Goal: Task Accomplishment & Management: Manage account settings

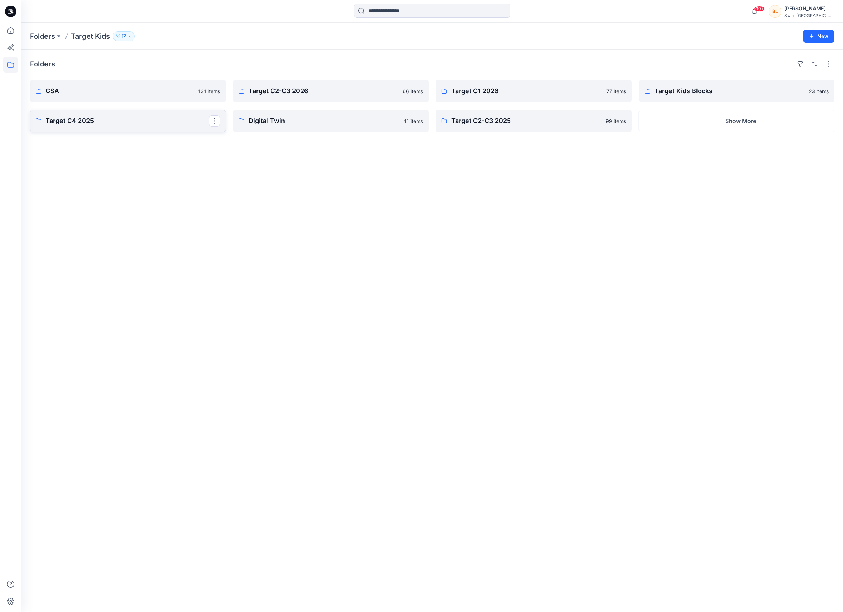
click at [100, 116] on p "Target C4 2025" at bounding box center [127, 121] width 163 height 10
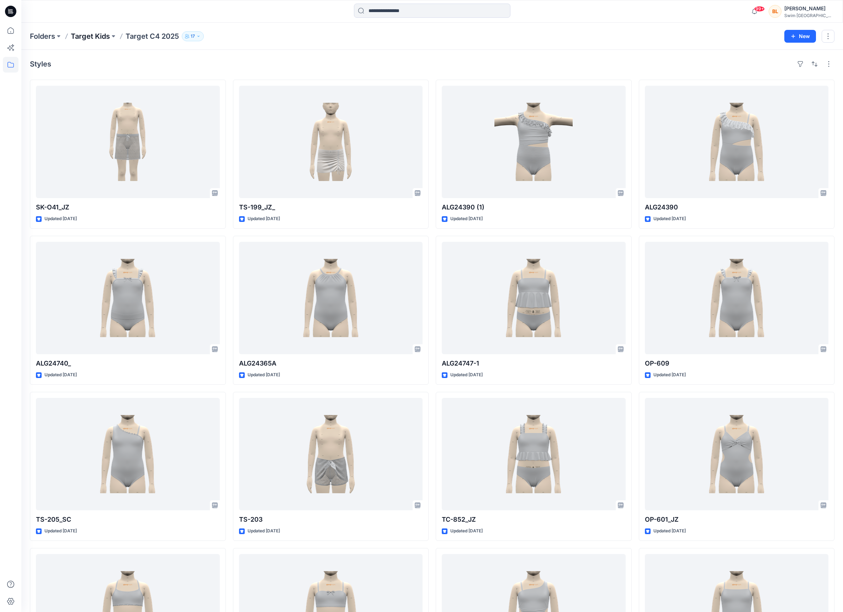
click at [92, 38] on p "Target Kids" at bounding box center [90, 36] width 39 height 10
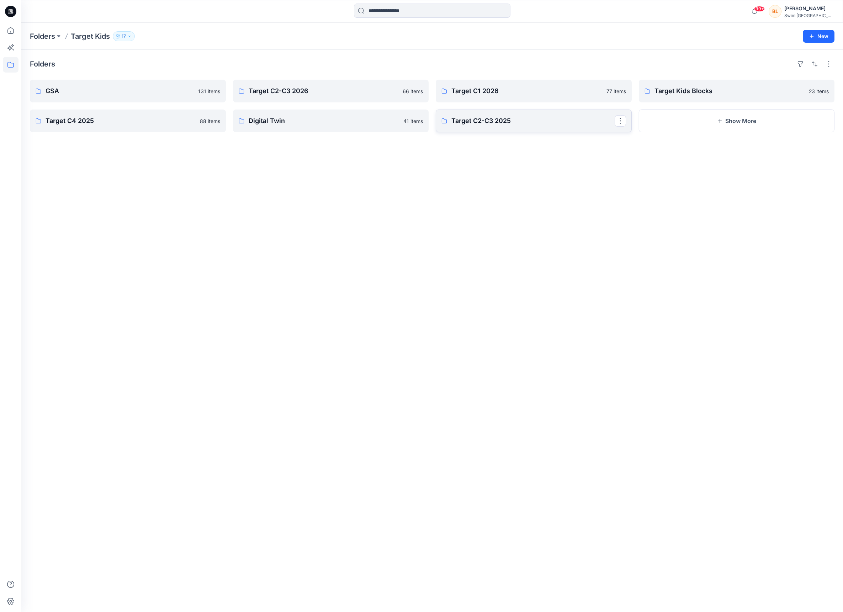
click at [495, 122] on p "Target C2-C3 2025" at bounding box center [532, 121] width 163 height 10
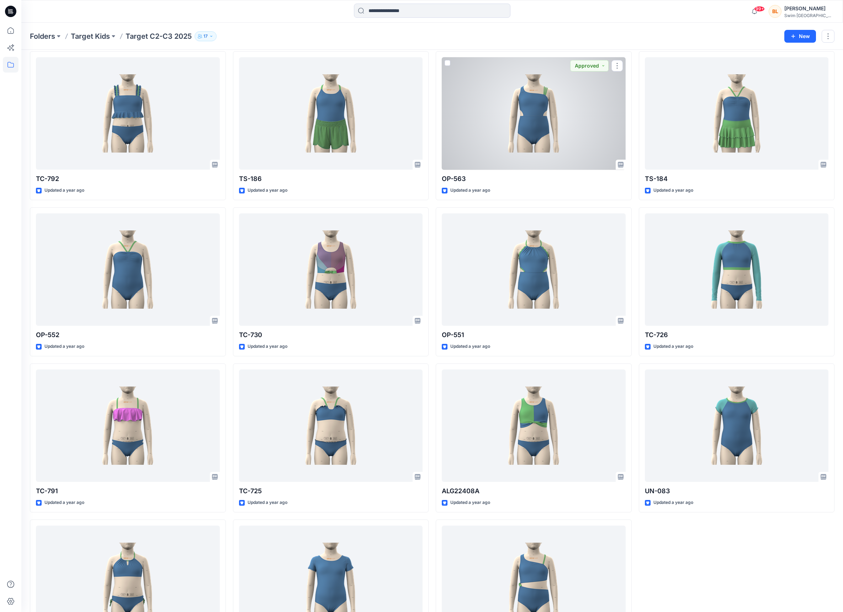
scroll to position [3370, 0]
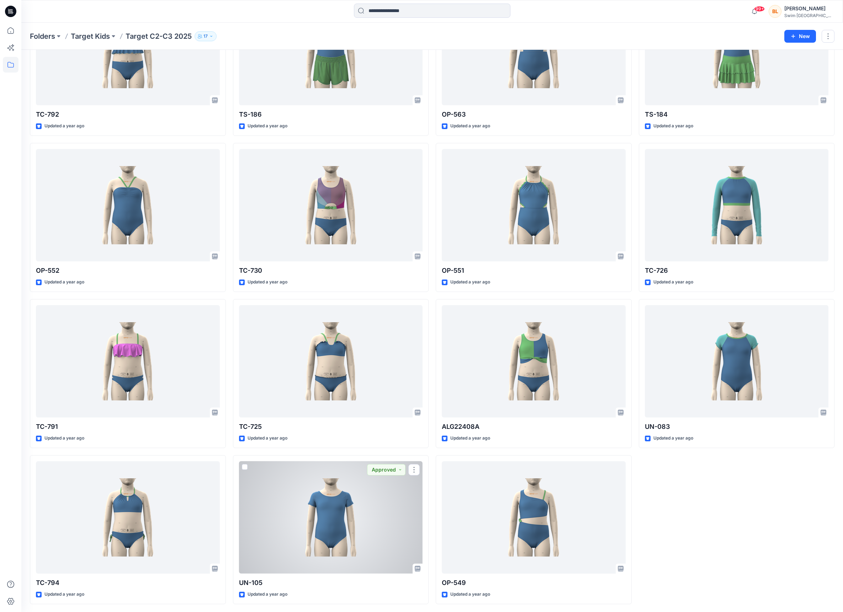
click at [353, 474] on div at bounding box center [331, 517] width 184 height 112
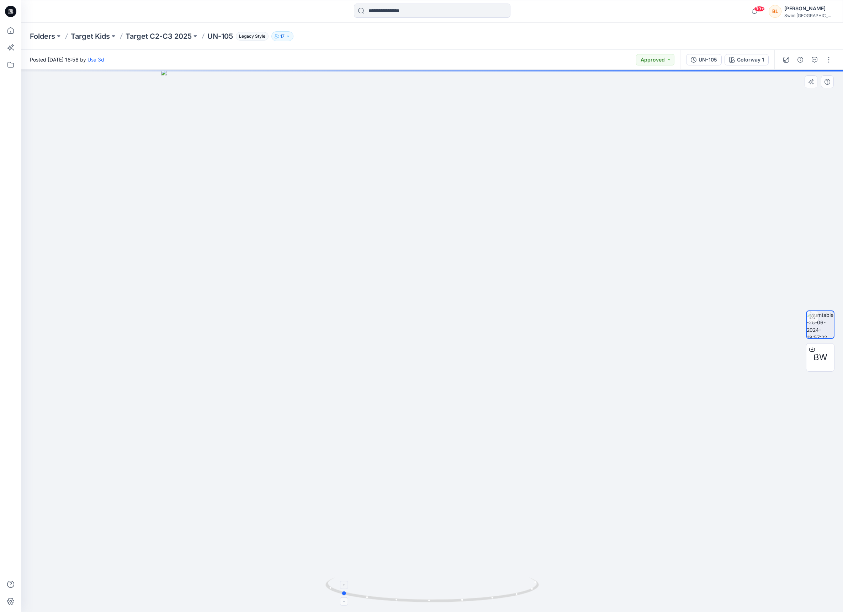
drag, startPoint x: 433, startPoint y: 603, endPoint x: 342, endPoint y: 579, distance: 93.9
click at [342, 579] on icon at bounding box center [432, 590] width 215 height 27
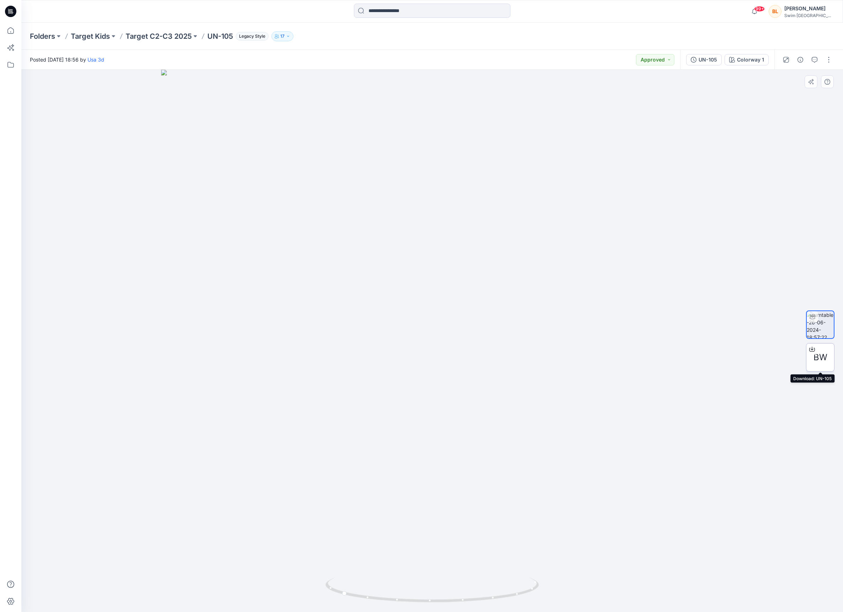
click at [819, 359] on span "BW" at bounding box center [820, 357] width 14 height 13
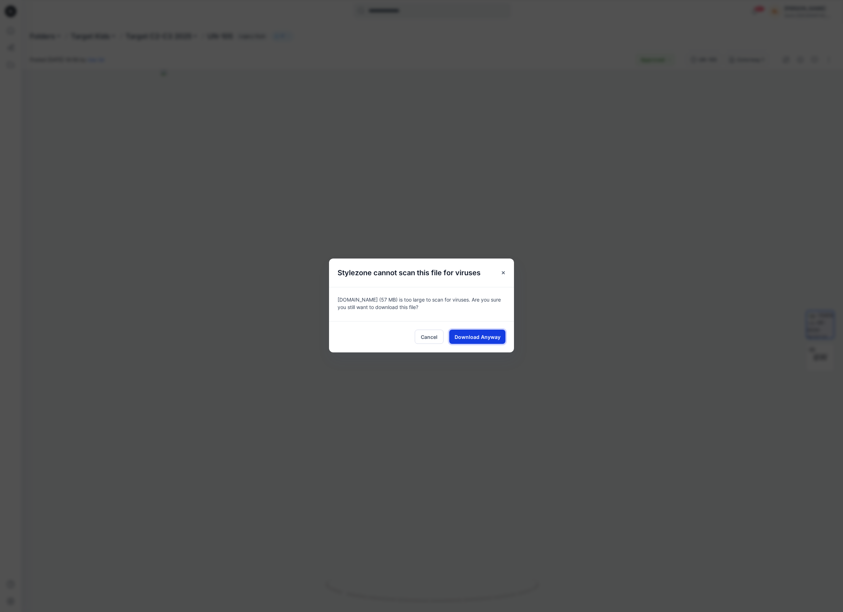
click at [467, 338] on span "Download Anyway" at bounding box center [477, 336] width 46 height 7
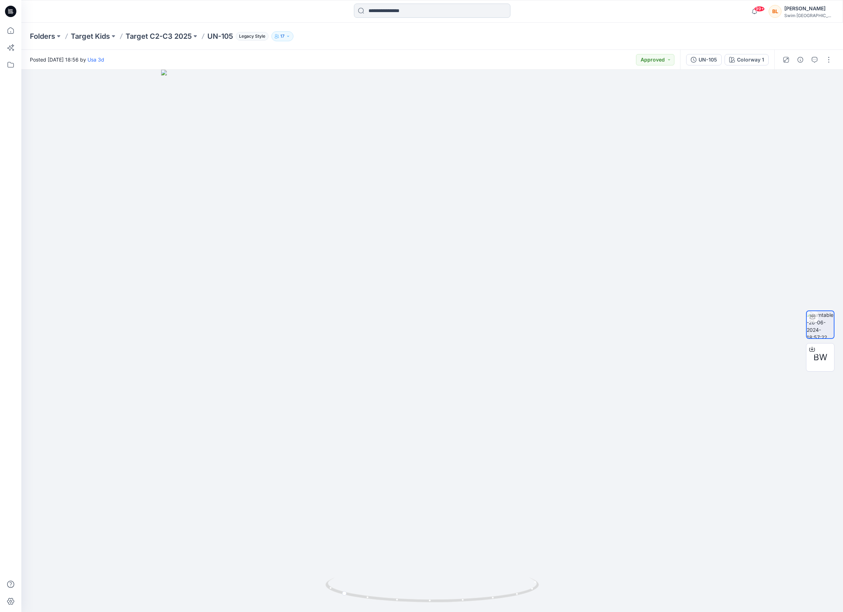
click at [371, 9] on input at bounding box center [432, 11] width 156 height 14
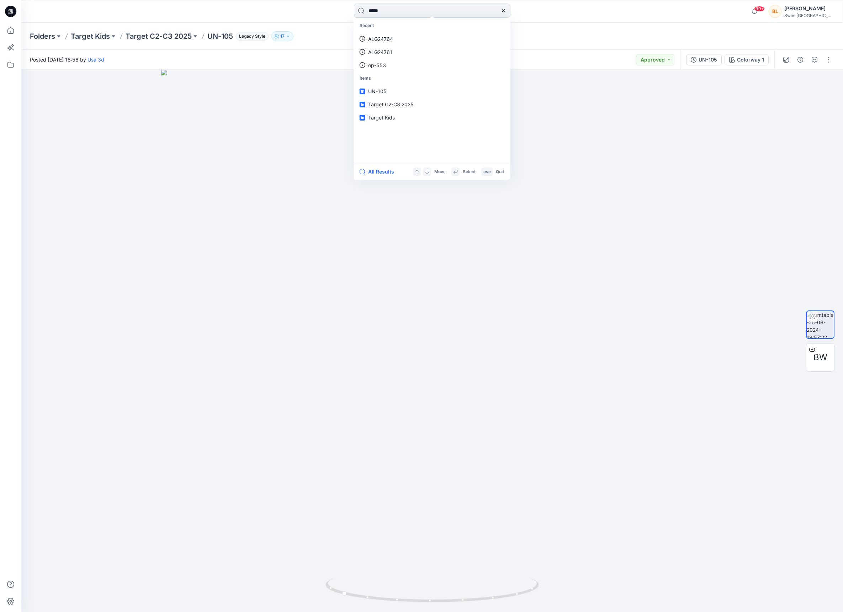
type input "******"
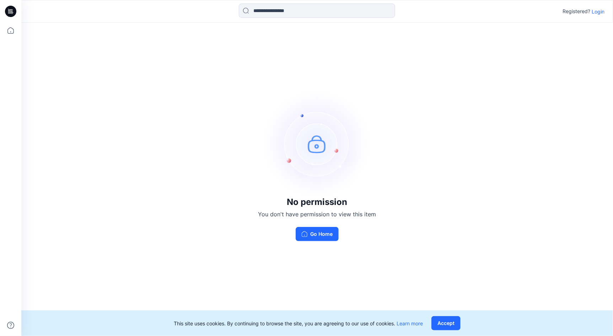
click at [596, 12] on p "Login" at bounding box center [598, 11] width 13 height 7
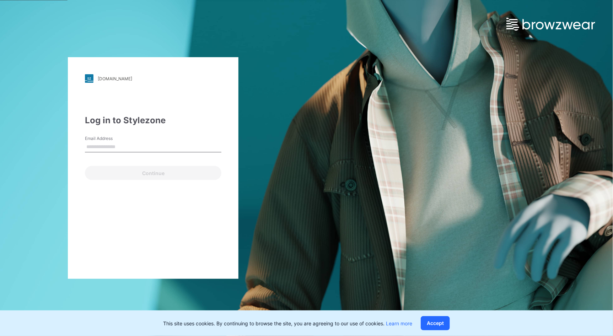
type input "**********"
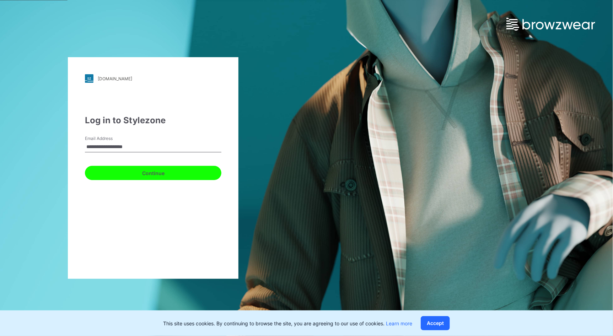
click at [137, 168] on button "Continue" at bounding box center [153, 173] width 137 height 14
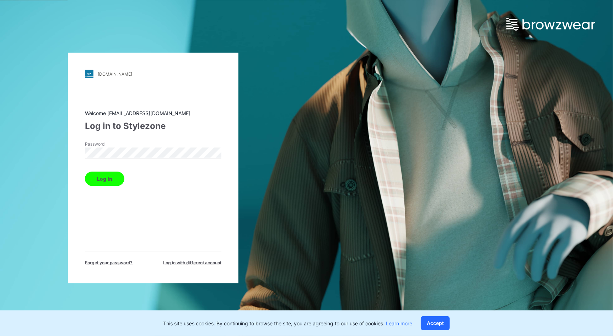
click at [107, 176] on button "Log in" at bounding box center [104, 179] width 39 height 14
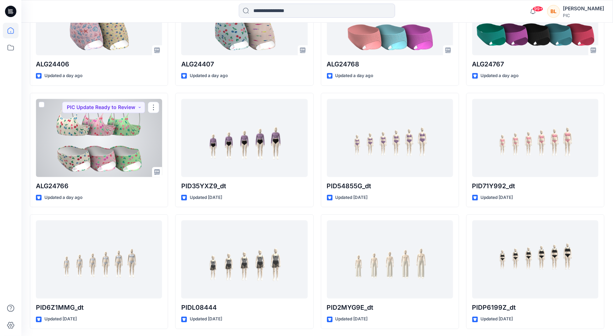
scroll to position [583, 0]
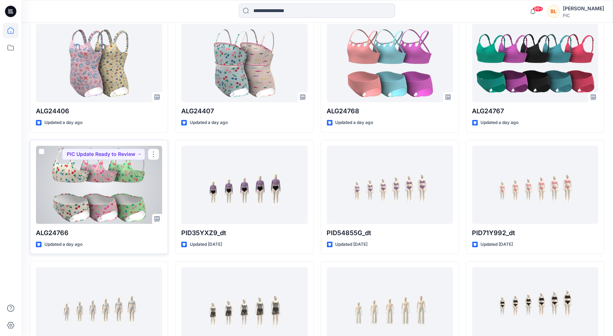
click at [94, 180] on div at bounding box center [99, 185] width 126 height 78
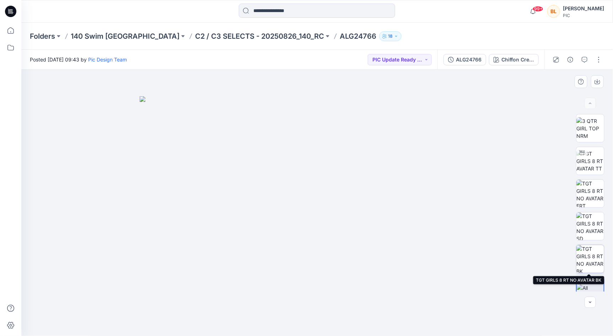
scroll to position [14, 0]
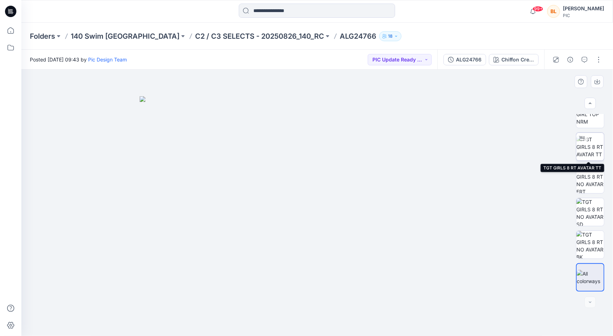
click at [598, 143] on img at bounding box center [591, 147] width 28 height 22
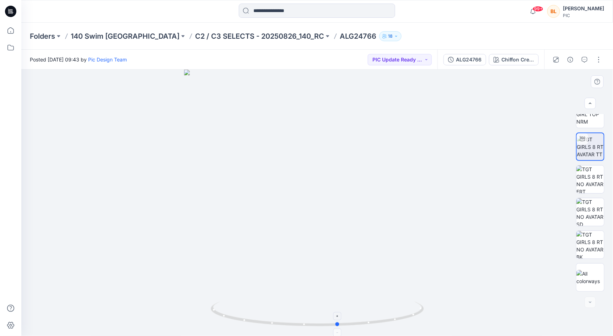
drag, startPoint x: 319, startPoint y: 325, endPoint x: 340, endPoint y: 320, distance: 21.6
click at [340, 320] on icon at bounding box center [318, 315] width 215 height 27
click at [595, 286] on div at bounding box center [590, 277] width 28 height 28
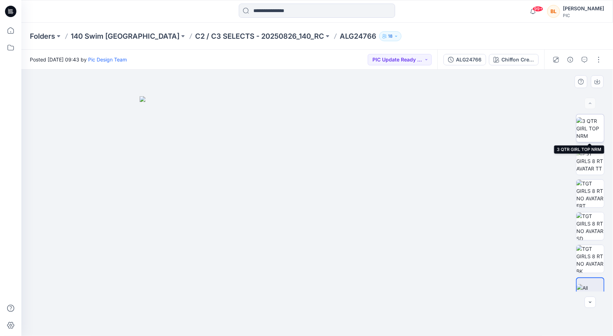
click at [595, 130] on img at bounding box center [591, 128] width 28 height 22
click at [309, 277] on img at bounding box center [317, 203] width 136 height 267
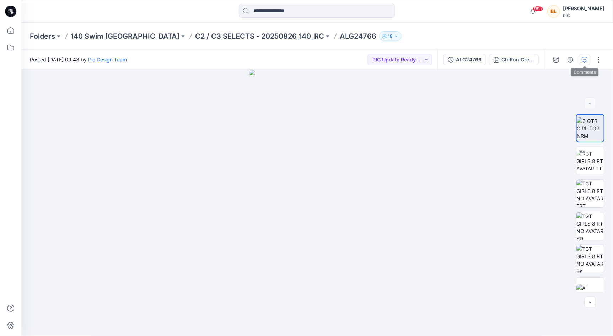
click at [585, 58] on icon "button" at bounding box center [585, 60] width 6 height 6
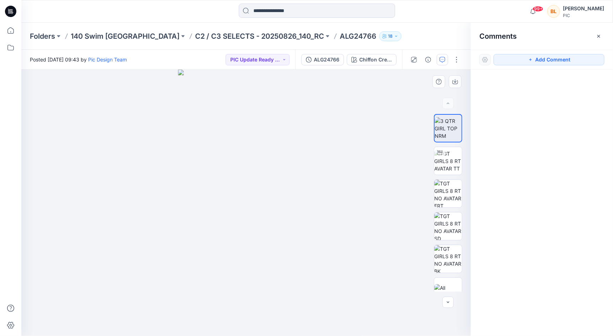
click at [255, 282] on img at bounding box center [246, 203] width 136 height 267
click at [542, 57] on button "Add Comment" at bounding box center [549, 59] width 111 height 11
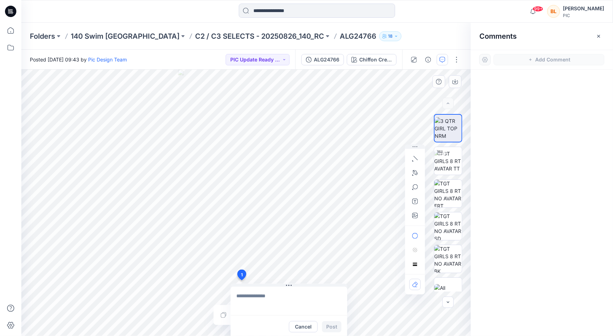
click at [241, 280] on div "1 Cancel Post Layer 1" at bounding box center [246, 203] width 450 height 267
type textarea "**********"
click at [326, 326] on button "Post" at bounding box center [332, 326] width 20 height 11
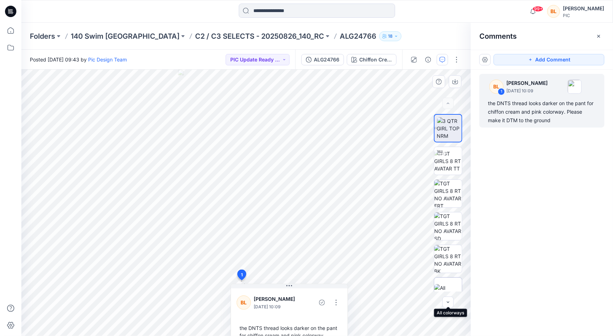
click at [449, 282] on div at bounding box center [448, 292] width 28 height 28
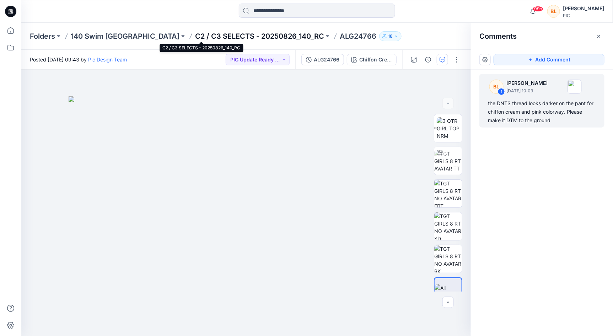
click at [232, 37] on p "C2 / C3 SELECTS - 20250826_140_RC" at bounding box center [259, 36] width 129 height 10
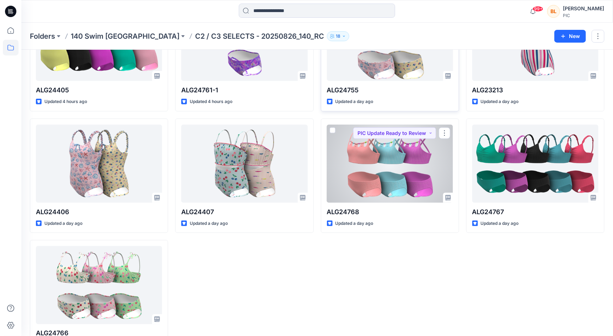
scroll to position [342, 0]
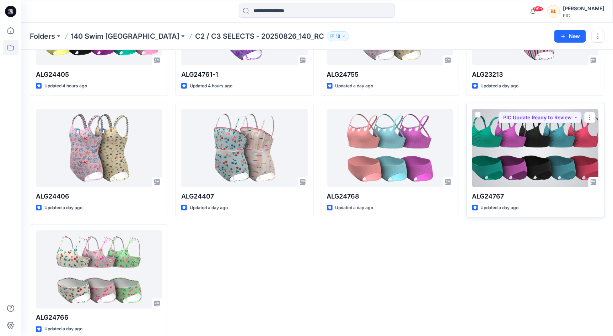
click at [517, 178] on div at bounding box center [535, 148] width 126 height 78
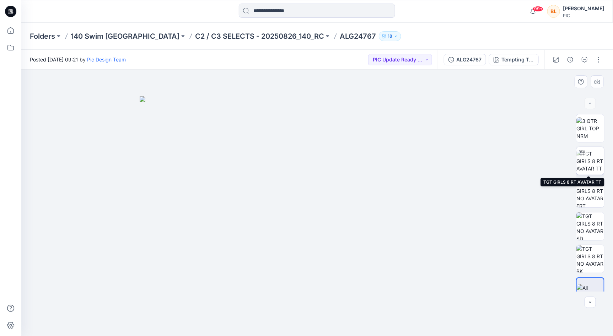
click at [591, 159] on img at bounding box center [591, 161] width 28 height 22
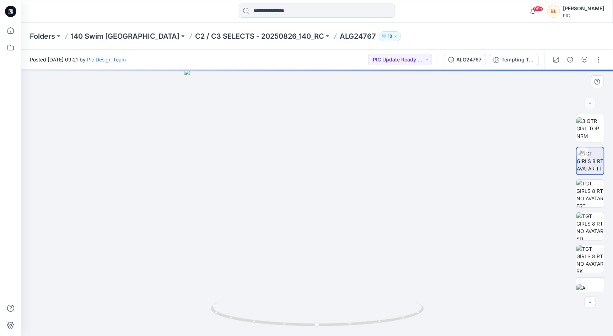
click at [574, 194] on div at bounding box center [591, 203] width 46 height 178
click at [586, 193] on img at bounding box center [591, 194] width 28 height 28
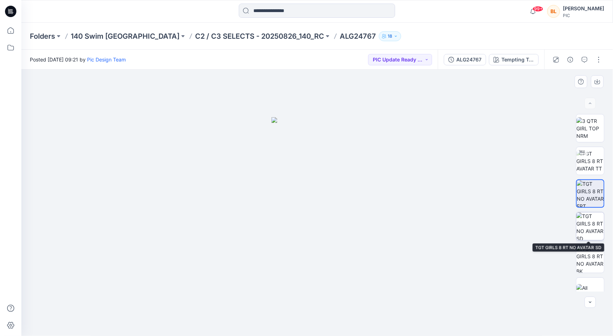
click at [600, 218] on img at bounding box center [591, 227] width 28 height 28
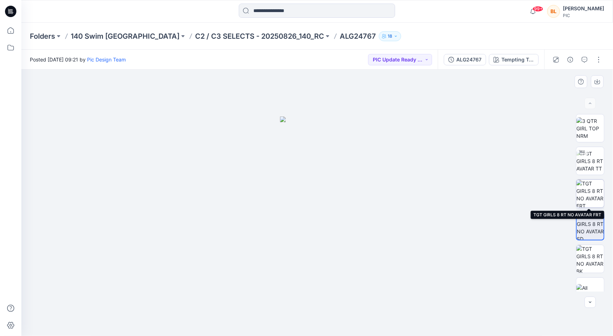
click at [594, 202] on img at bounding box center [591, 194] width 28 height 28
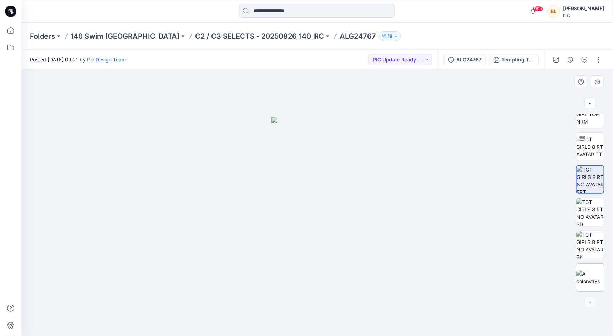
click at [592, 274] on img at bounding box center [591, 277] width 28 height 15
click at [584, 58] on icon "button" at bounding box center [585, 60] width 6 height 6
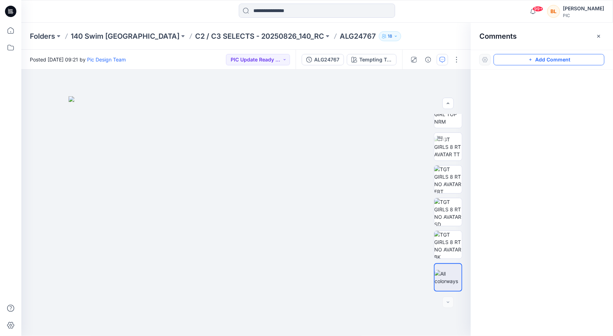
click at [568, 59] on button "Add Comment" at bounding box center [549, 59] width 111 height 11
click at [252, 143] on div "1" at bounding box center [246, 203] width 450 height 267
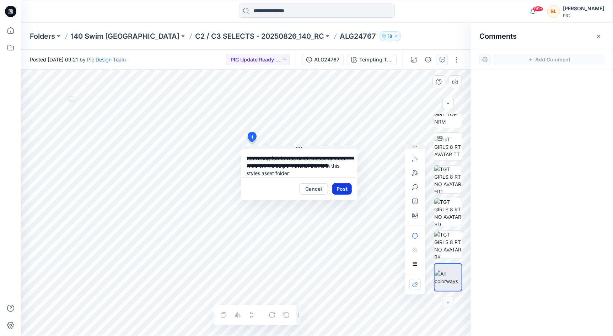
type textarea "**********"
click at [345, 184] on button "Post" at bounding box center [342, 188] width 20 height 11
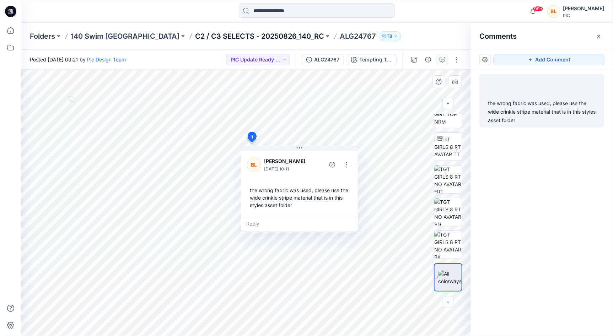
click at [232, 32] on p "C2 / C3 SELECTS - 20250826_140_RC" at bounding box center [259, 36] width 129 height 10
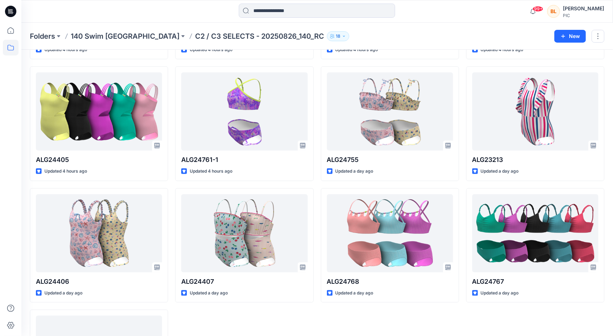
scroll to position [353, 0]
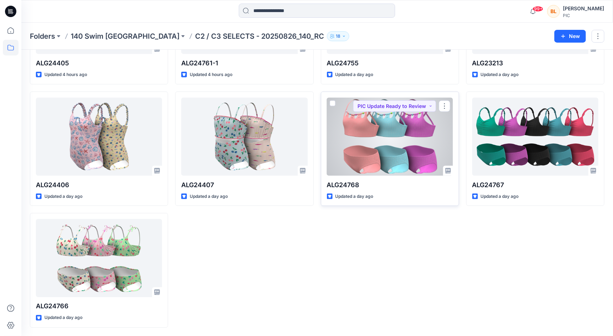
click at [373, 160] on div at bounding box center [390, 137] width 126 height 78
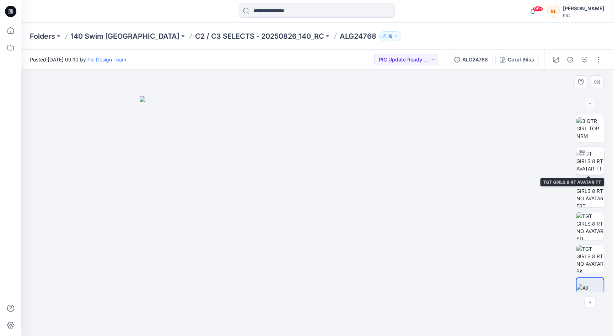
click at [598, 158] on img at bounding box center [591, 161] width 28 height 22
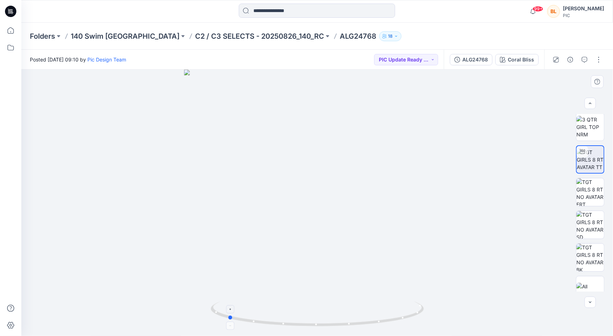
drag, startPoint x: 319, startPoint y: 326, endPoint x: 229, endPoint y: 316, distance: 90.4
click at [229, 316] on icon at bounding box center [318, 315] width 215 height 27
click at [590, 283] on img at bounding box center [591, 290] width 28 height 15
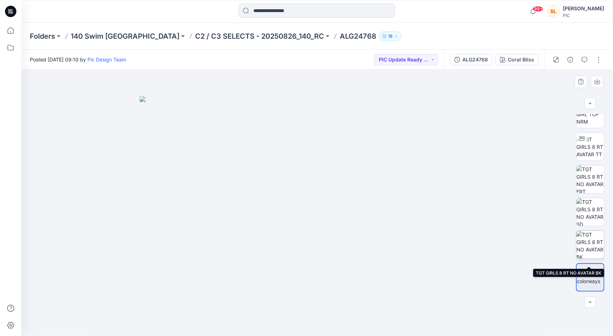
scroll to position [0, 0]
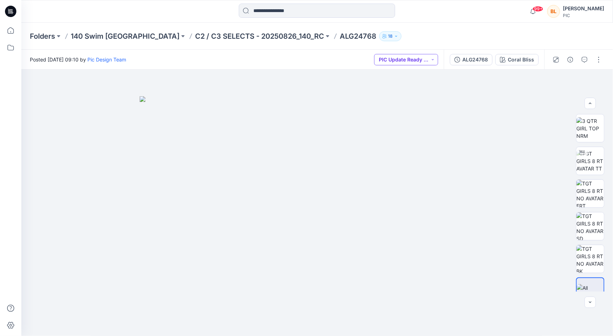
click at [424, 62] on button "PIC Update Ready to Review" at bounding box center [406, 59] width 64 height 11
click at [402, 92] on p "Accepted" at bounding box center [401, 92] width 23 height 9
click at [213, 33] on p "C2 / C3 SELECTS - 20250826_140_RC" at bounding box center [259, 36] width 129 height 10
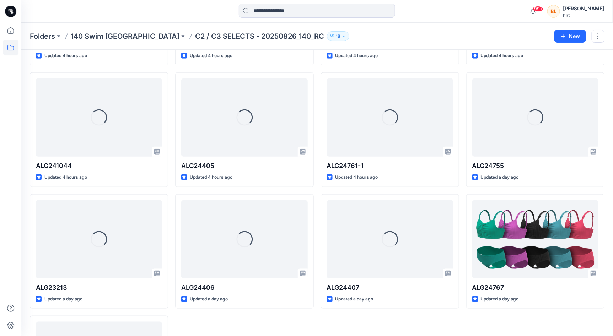
scroll to position [353, 0]
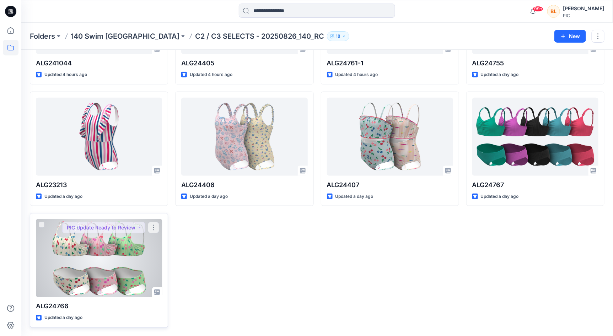
click at [113, 268] on div at bounding box center [99, 258] width 126 height 78
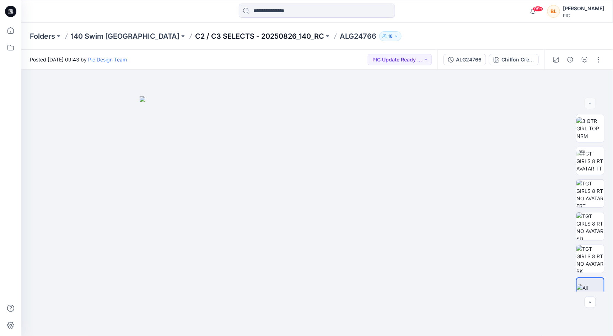
click at [213, 37] on p "C2 / C3 SELECTS - 20250826_140_RC" at bounding box center [259, 36] width 129 height 10
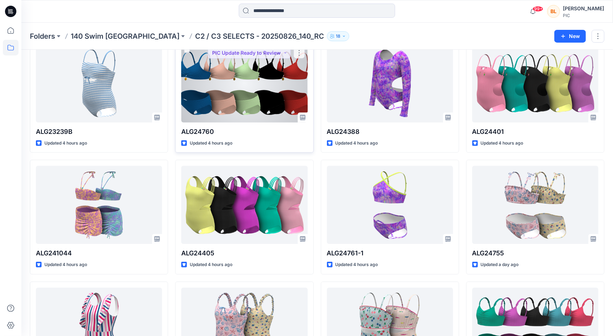
scroll to position [353, 0]
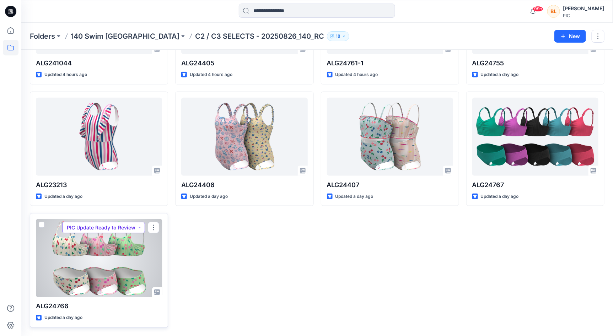
click at [140, 227] on button "PIC Update Ready to Review" at bounding box center [103, 227] width 83 height 11
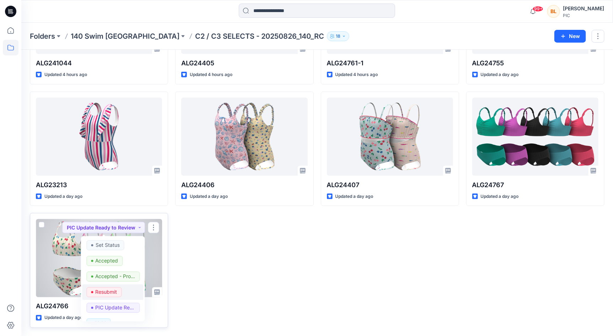
click at [109, 293] on p "Resubmit" at bounding box center [107, 292] width 22 height 9
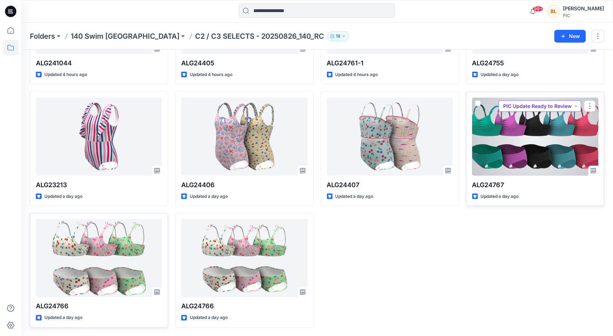
click at [576, 106] on button "PIC Update Ready to Review" at bounding box center [540, 106] width 83 height 11
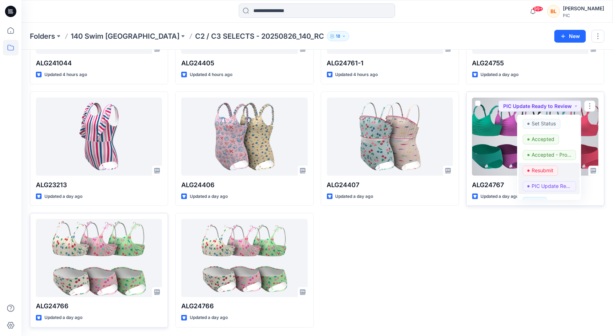
click at [549, 167] on p "Resubmit" at bounding box center [543, 170] width 22 height 9
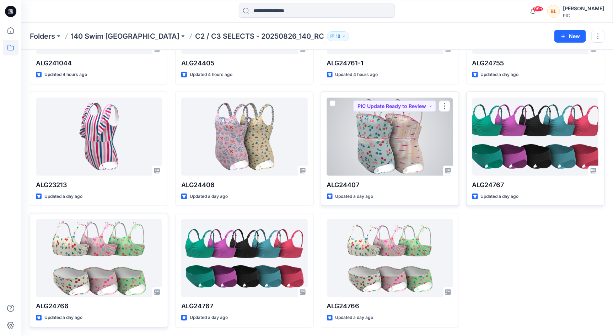
click at [390, 124] on div at bounding box center [390, 137] width 126 height 78
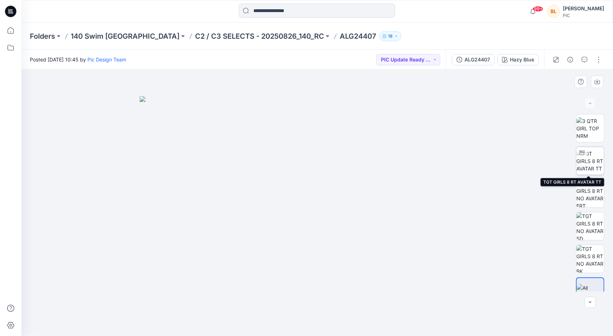
click at [597, 164] on img at bounding box center [591, 161] width 28 height 22
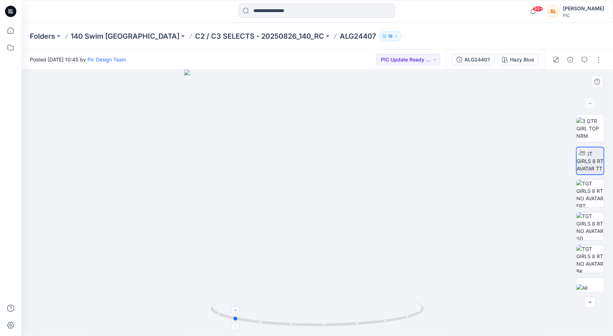
drag, startPoint x: 316, startPoint y: 326, endPoint x: 242, endPoint y: 310, distance: 75.9
click at [234, 314] on icon at bounding box center [318, 315] width 215 height 27
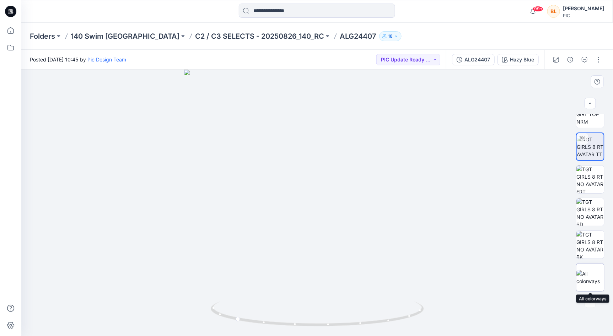
click at [594, 277] on img at bounding box center [591, 277] width 28 height 15
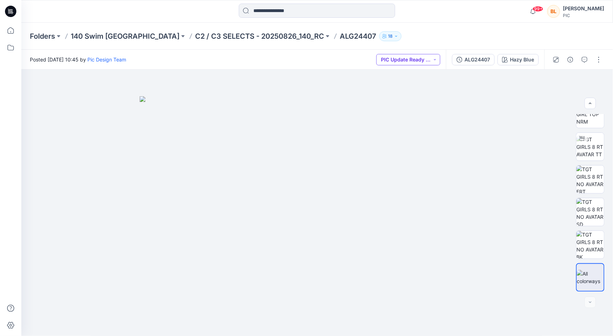
click at [430, 60] on button "PIC Update Ready to Review" at bounding box center [408, 59] width 64 height 11
click at [405, 91] on p "Accepted" at bounding box center [402, 92] width 23 height 9
click at [234, 33] on p "C2 / C3 SELECTS - 20250826_140_RC" at bounding box center [259, 36] width 129 height 10
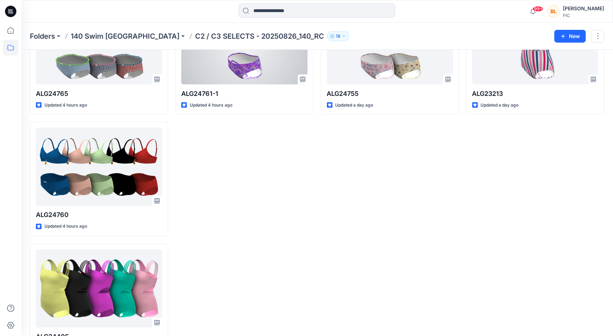
scroll to position [597, 0]
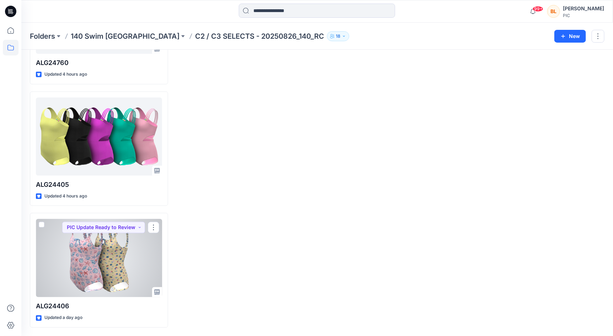
click at [131, 264] on div at bounding box center [99, 258] width 126 height 78
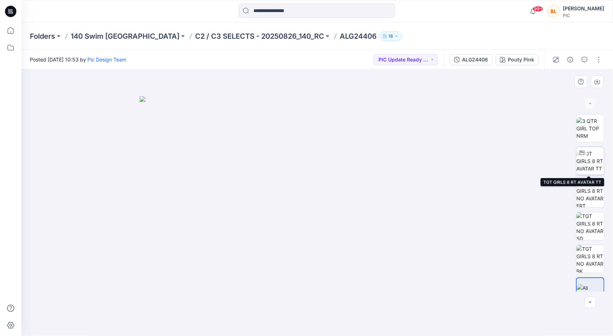
click at [587, 166] on img at bounding box center [591, 161] width 28 height 22
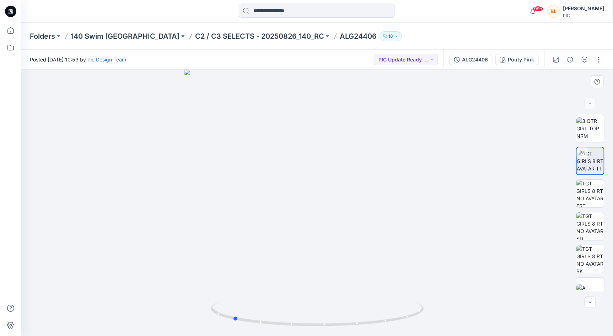
drag, startPoint x: 318, startPoint y: 327, endPoint x: 446, endPoint y: 318, distance: 129.0
click at [446, 318] on div at bounding box center [317, 203] width 592 height 267
click at [593, 221] on img at bounding box center [591, 227] width 28 height 28
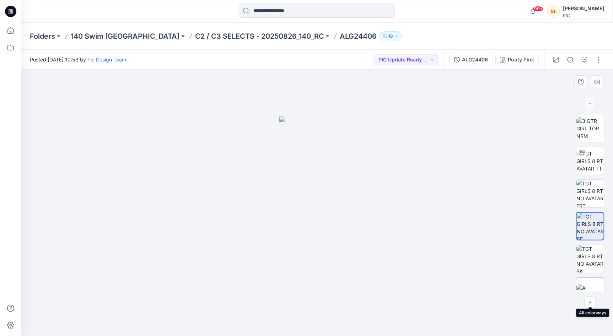
click at [596, 284] on img at bounding box center [591, 291] width 28 height 15
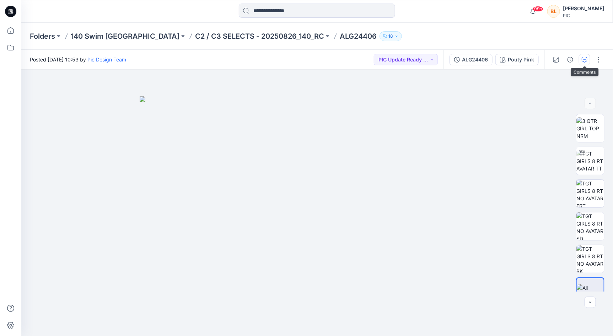
click at [587, 59] on icon "button" at bounding box center [585, 60] width 6 height 6
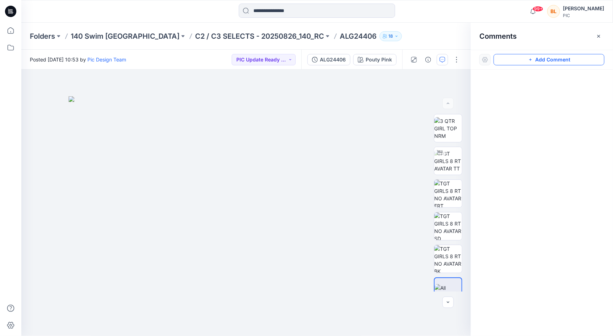
click at [573, 61] on button "Add Comment" at bounding box center [549, 59] width 111 height 11
click at [264, 163] on div "1" at bounding box center [246, 203] width 450 height 267
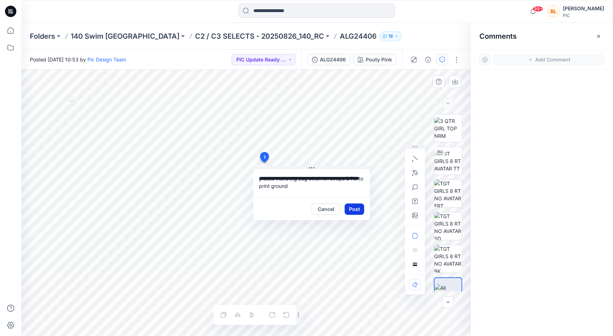
type textarea "**********"
click at [353, 209] on button "Post" at bounding box center [355, 209] width 20 height 11
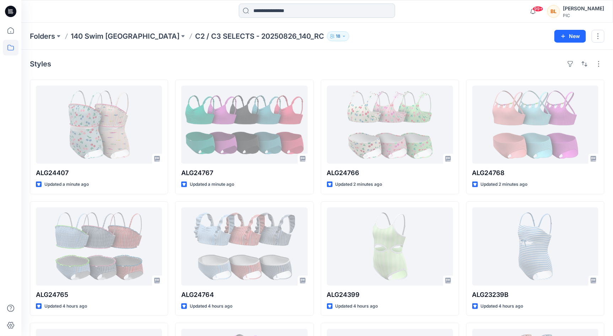
scroll to position [353, 0]
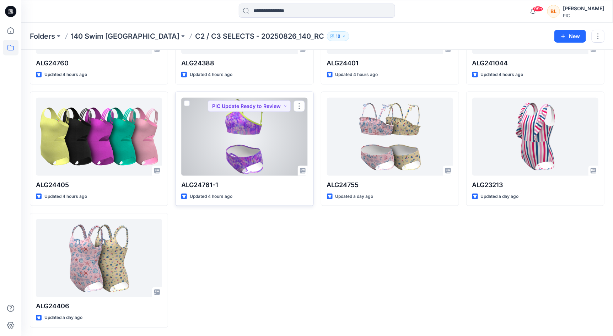
click at [251, 144] on div at bounding box center [244, 137] width 126 height 78
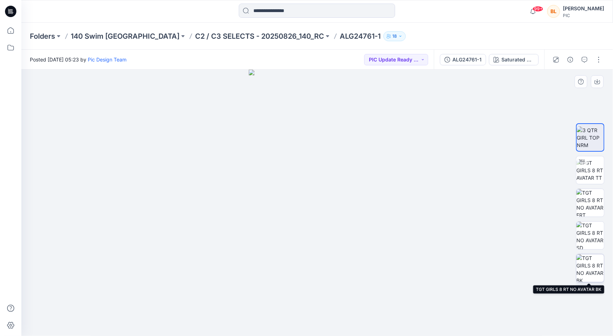
click at [597, 273] on img at bounding box center [591, 269] width 28 height 28
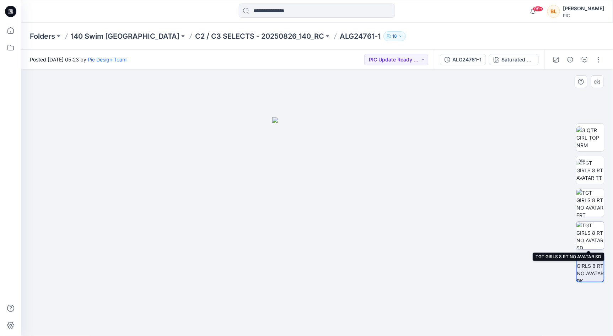
click at [581, 224] on img at bounding box center [591, 236] width 28 height 28
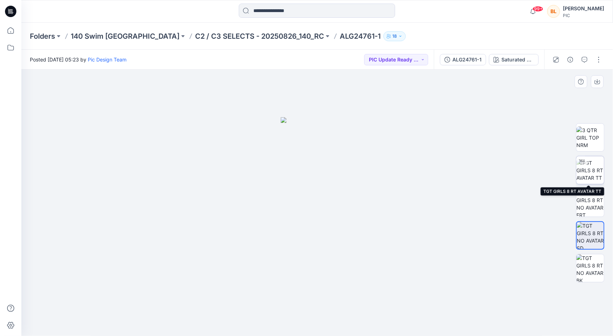
click at [597, 169] on img at bounding box center [591, 170] width 28 height 22
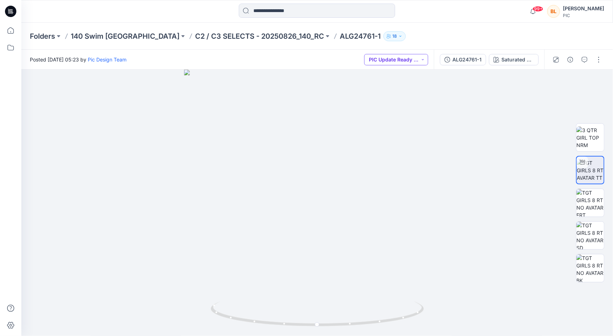
click at [408, 57] on button "PIC Update Ready to Review" at bounding box center [396, 59] width 64 height 11
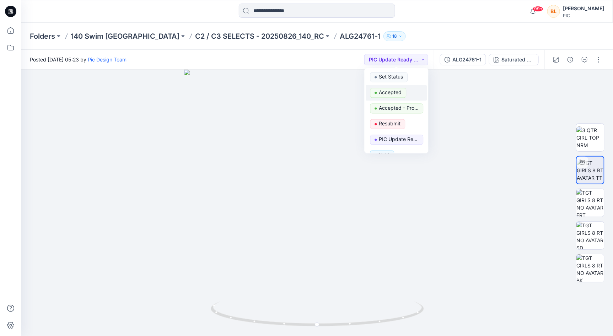
click at [398, 92] on p "Accepted" at bounding box center [390, 92] width 23 height 9
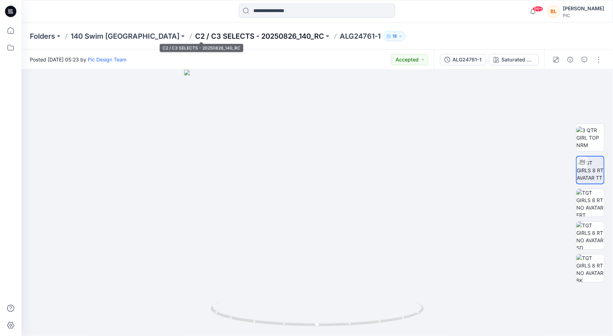
click at [227, 35] on p "C2 / C3 SELECTS - 20250826_140_RC" at bounding box center [259, 36] width 129 height 10
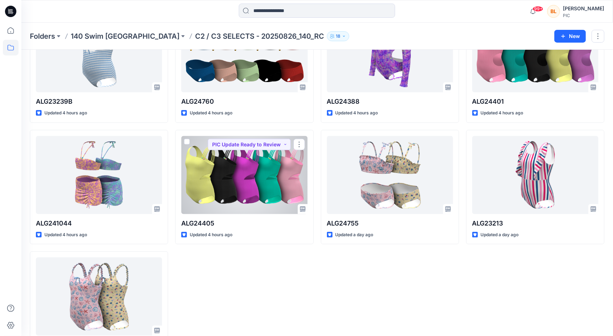
scroll to position [353, 0]
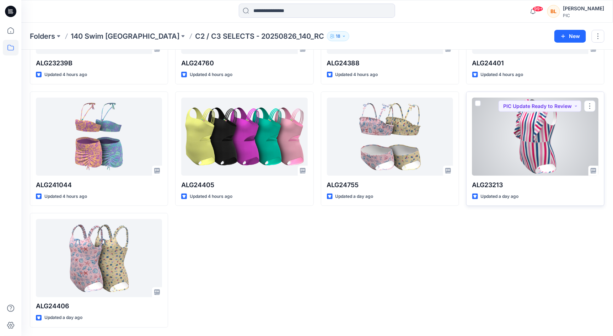
click at [513, 133] on div at bounding box center [535, 137] width 126 height 78
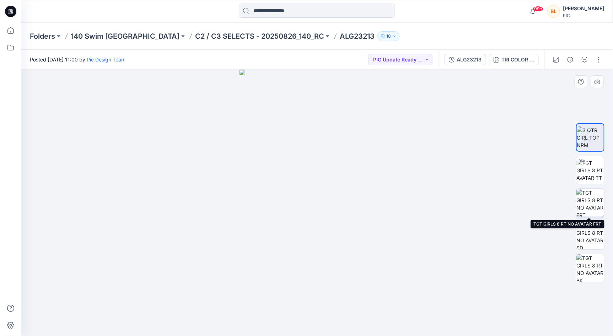
click at [588, 206] on img at bounding box center [591, 203] width 28 height 28
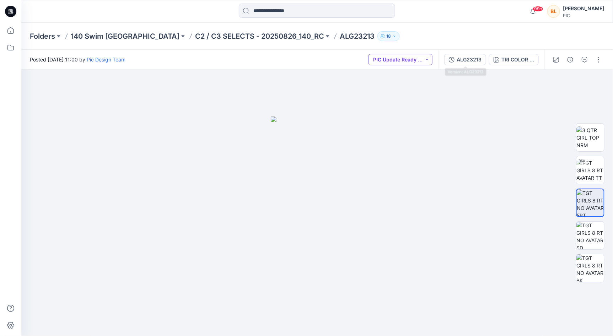
click at [422, 56] on button "PIC Update Ready to Review" at bounding box center [401, 59] width 64 height 11
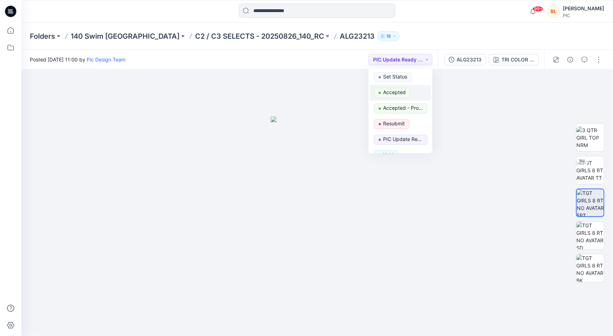
click at [385, 92] on p "Accepted" at bounding box center [394, 92] width 23 height 9
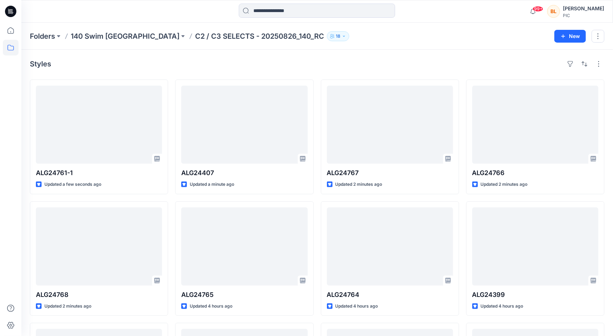
scroll to position [353, 0]
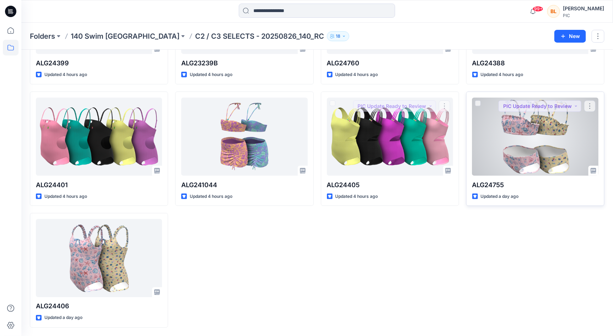
click at [518, 142] on div at bounding box center [535, 137] width 126 height 78
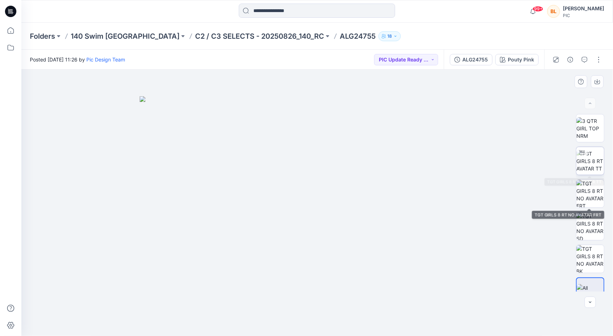
click at [581, 158] on div at bounding box center [582, 152] width 11 height 11
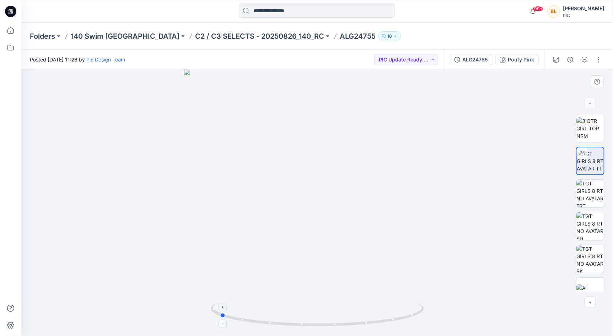
drag, startPoint x: 317, startPoint y: 325, endPoint x: 219, endPoint y: 307, distance: 99.4
click at [219, 307] on icon at bounding box center [318, 315] width 215 height 27
click at [387, 64] on button "PIC Update Ready to Review" at bounding box center [406, 59] width 64 height 11
click at [395, 90] on p "Accepted" at bounding box center [401, 92] width 23 height 9
click at [215, 33] on p "C2 / C3 SELECTS - 20250826_140_RC" at bounding box center [259, 36] width 129 height 10
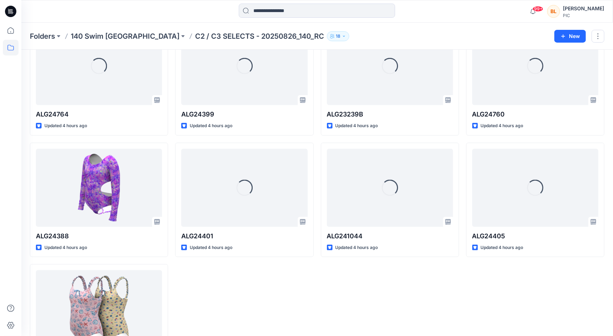
scroll to position [353, 0]
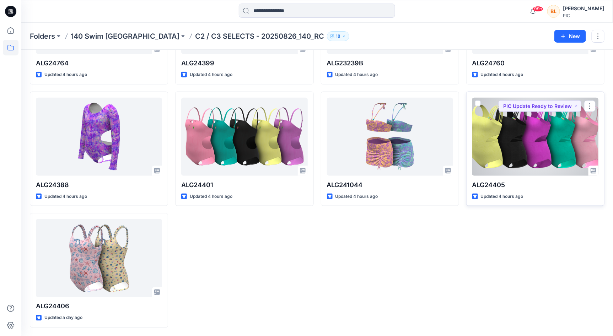
click at [515, 135] on div at bounding box center [535, 137] width 126 height 78
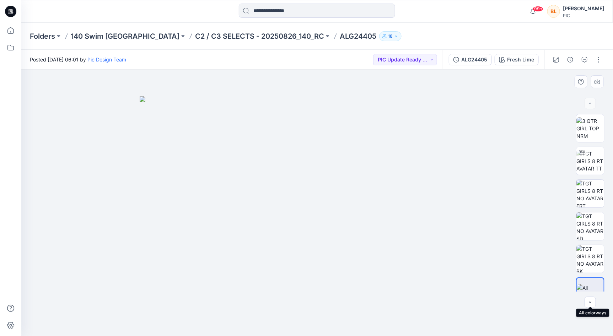
click at [595, 280] on div at bounding box center [590, 292] width 28 height 28
click at [588, 263] on img at bounding box center [591, 259] width 28 height 28
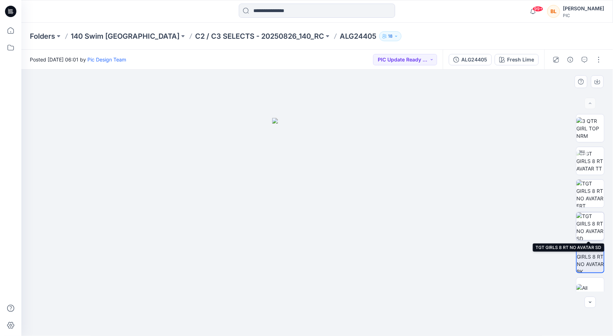
click at [590, 217] on img at bounding box center [591, 227] width 28 height 28
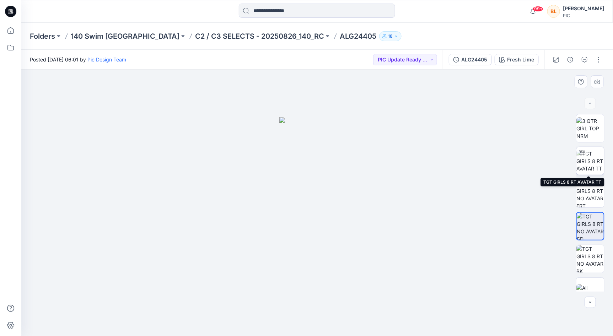
click at [581, 160] on img at bounding box center [591, 161] width 28 height 22
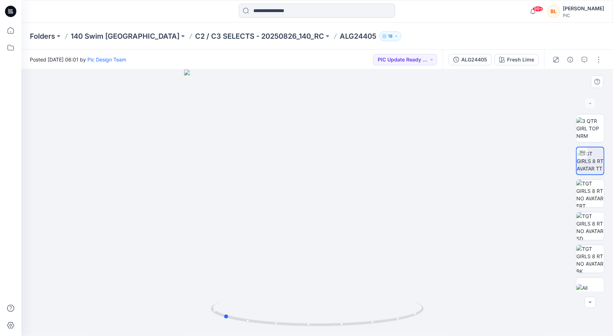
drag, startPoint x: 319, startPoint y: 326, endPoint x: 438, endPoint y: 321, distance: 119.2
click at [438, 321] on div at bounding box center [317, 203] width 592 height 267
click at [394, 59] on button "PIC Update Ready to Review" at bounding box center [405, 59] width 64 height 11
click at [399, 87] on button "Accepted" at bounding box center [405, 93] width 61 height 16
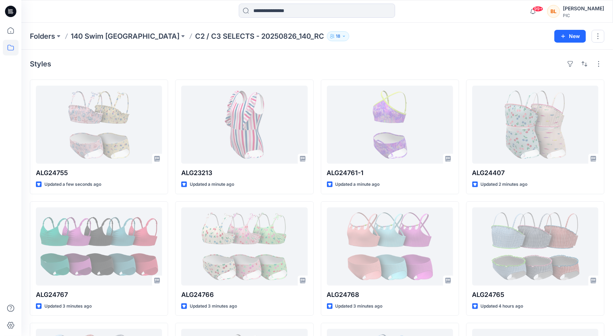
scroll to position [353, 0]
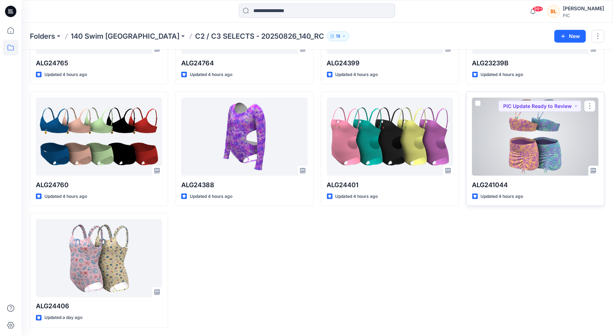
click at [521, 138] on div at bounding box center [535, 137] width 126 height 78
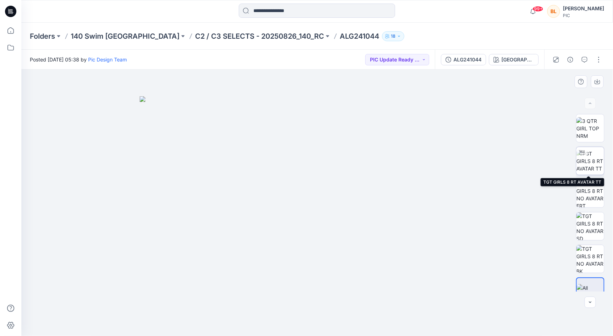
click at [593, 167] on img at bounding box center [591, 161] width 28 height 22
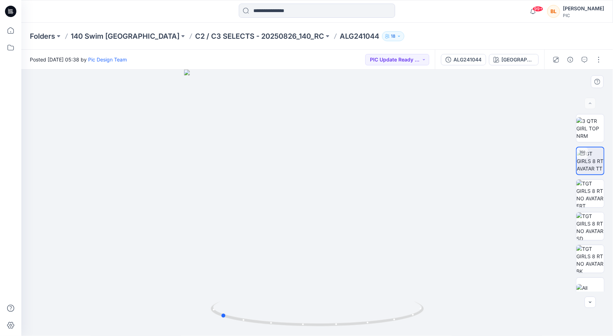
drag, startPoint x: 318, startPoint y: 325, endPoint x: 434, endPoint y: 319, distance: 116.4
click at [434, 319] on div at bounding box center [317, 203] width 592 height 267
drag, startPoint x: 337, startPoint y: 327, endPoint x: 232, endPoint y: 312, distance: 105.9
click at [232, 312] on icon at bounding box center [318, 315] width 215 height 27
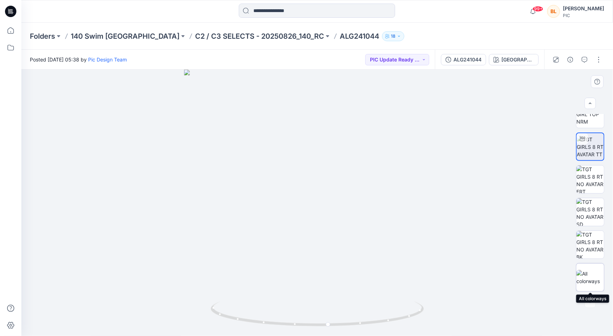
click at [595, 280] on img at bounding box center [591, 277] width 28 height 15
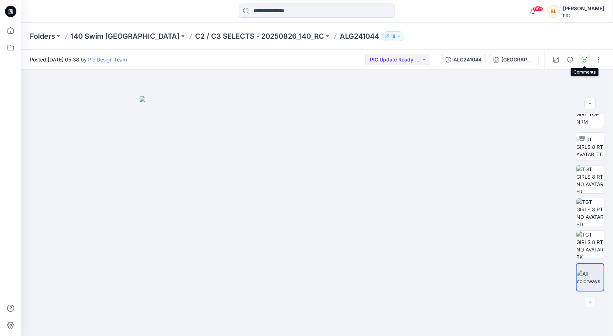
click at [586, 60] on icon "button" at bounding box center [585, 60] width 6 height 6
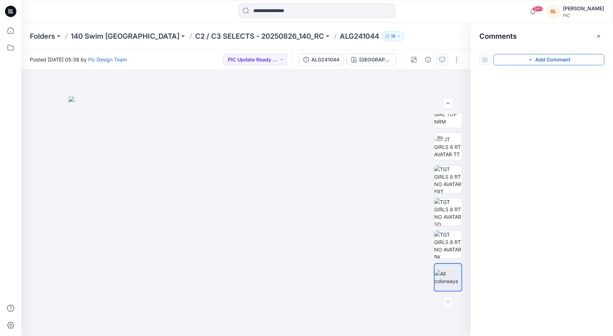
click at [541, 62] on button "Add Comment" at bounding box center [549, 59] width 111 height 11
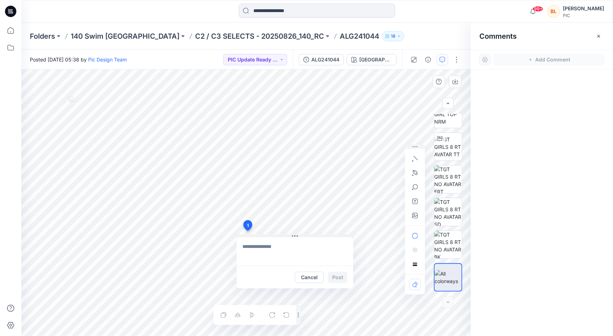
click at [247, 231] on div "1 Cancel Post Layer 1" at bounding box center [246, 203] width 450 height 267
type textarea "**********"
click at [340, 279] on button "Post" at bounding box center [338, 277] width 20 height 11
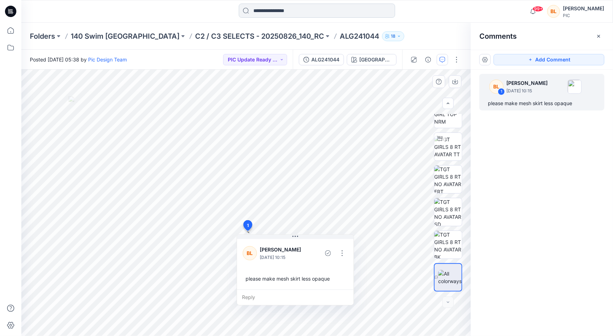
scroll to position [353, 0]
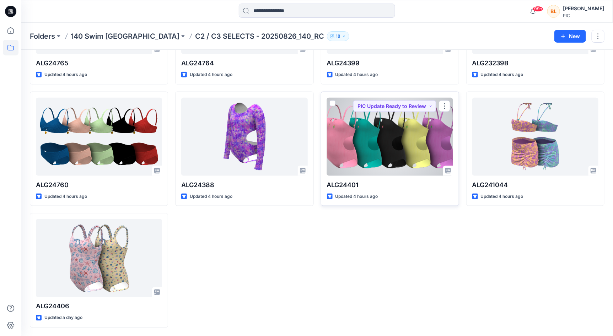
click at [390, 136] on div at bounding box center [390, 137] width 126 height 78
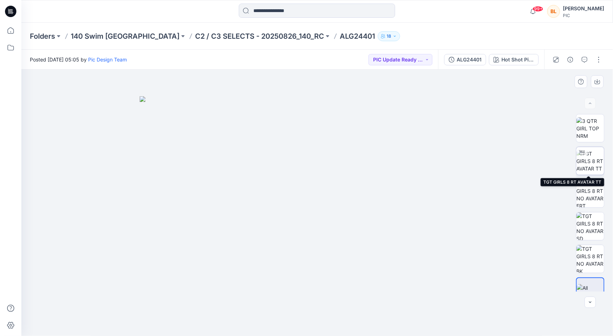
click at [590, 158] on img at bounding box center [591, 161] width 28 height 22
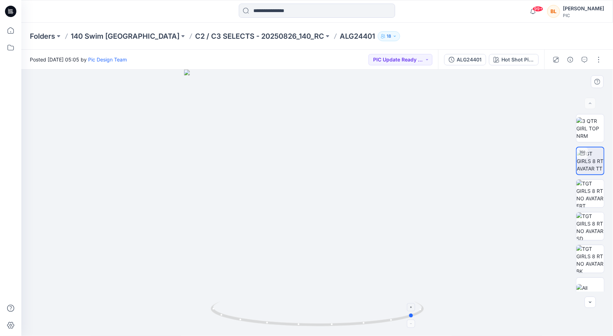
drag, startPoint x: 319, startPoint y: 325, endPoint x: 424, endPoint y: 319, distance: 105.0
click at [417, 322] on icon at bounding box center [318, 315] width 215 height 27
click at [598, 190] on img at bounding box center [591, 194] width 28 height 28
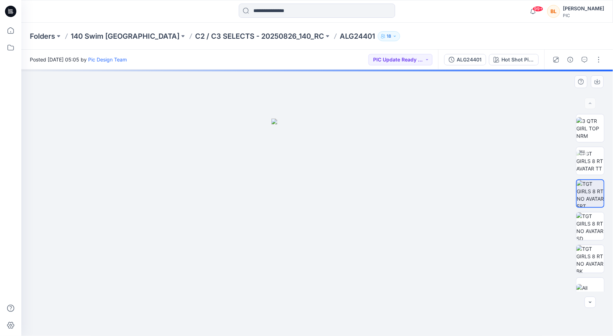
scroll to position [14, 0]
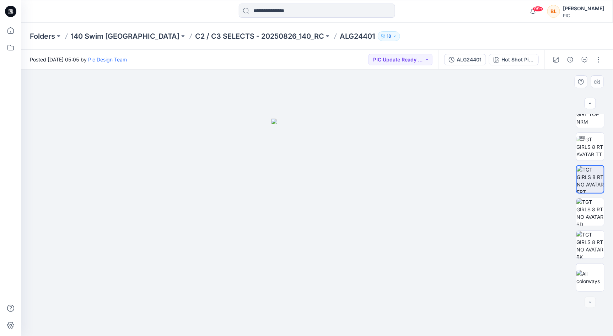
click at [304, 162] on img at bounding box center [318, 228] width 92 height 218
click at [601, 277] on img at bounding box center [591, 277] width 28 height 15
click at [601, 61] on button "button" at bounding box center [598, 59] width 11 height 11
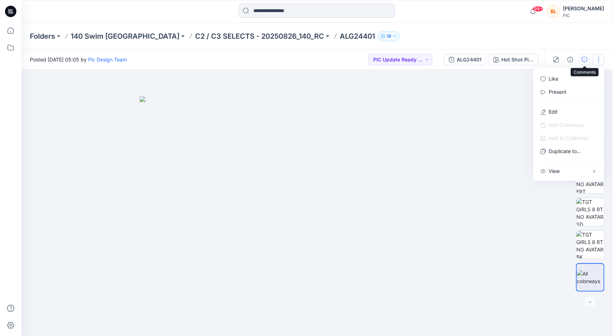
click at [584, 59] on icon "button" at bounding box center [585, 60] width 6 height 6
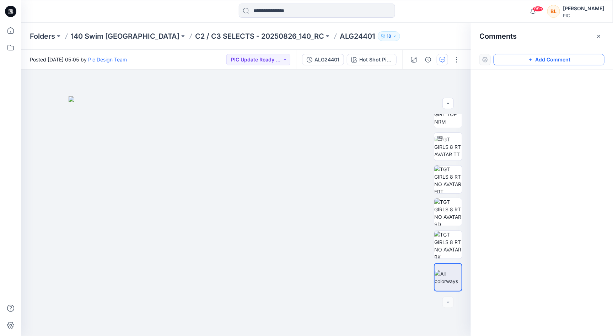
drag, startPoint x: 537, startPoint y: 56, endPoint x: 520, endPoint y: 60, distance: 17.9
click at [537, 56] on button "Add Comment" at bounding box center [549, 59] width 111 height 11
click at [294, 166] on div "1" at bounding box center [246, 203] width 450 height 267
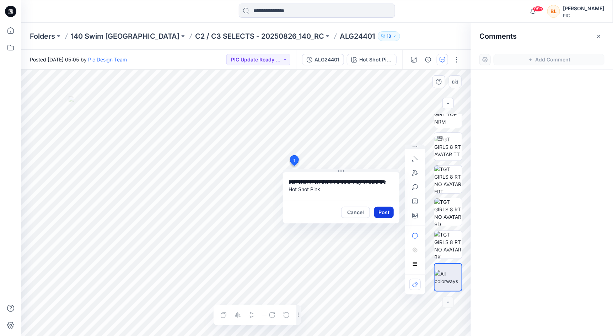
type textarea "**********"
click at [387, 214] on button "Post" at bounding box center [384, 212] width 20 height 11
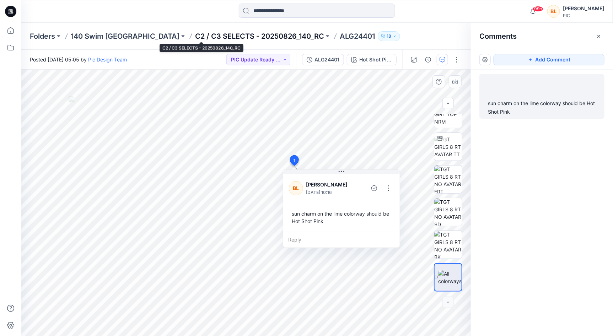
click at [212, 36] on p "C2 / C3 SELECTS - 20250826_140_RC" at bounding box center [259, 36] width 129 height 10
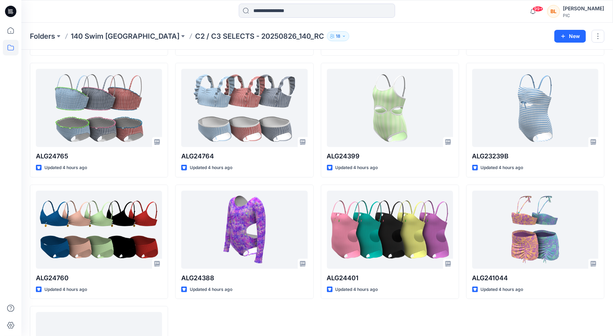
scroll to position [353, 0]
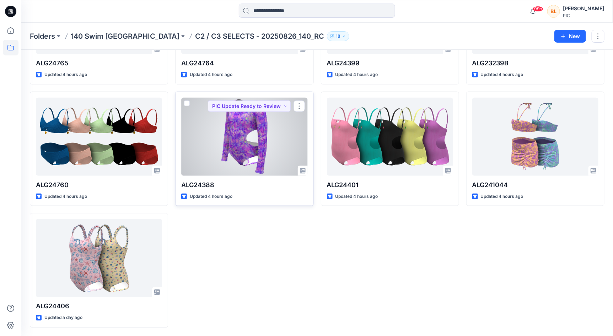
click at [239, 112] on div at bounding box center [244, 137] width 126 height 78
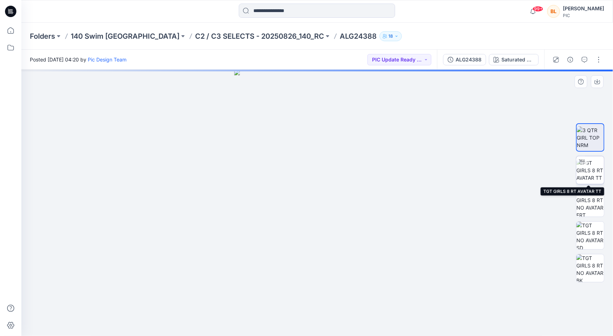
click at [589, 173] on img at bounding box center [591, 170] width 28 height 22
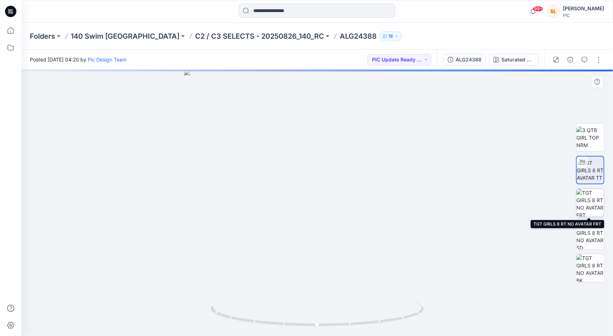
click at [589, 207] on img at bounding box center [591, 203] width 28 height 28
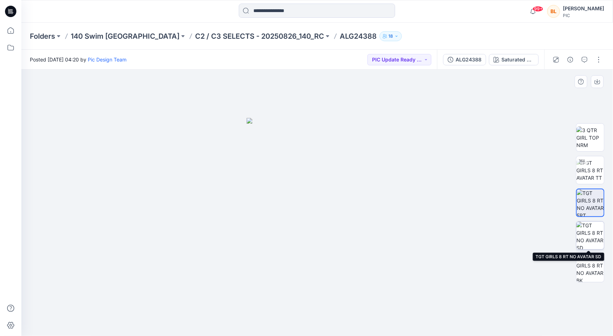
click at [588, 237] on img at bounding box center [591, 236] width 28 height 28
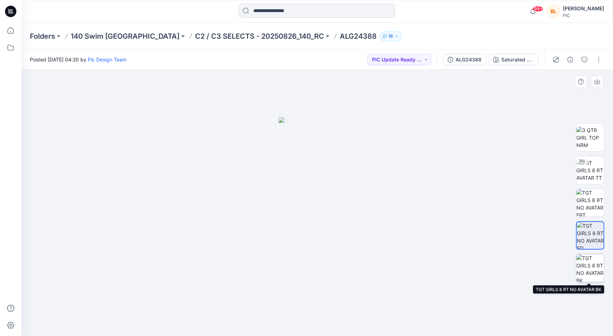
click at [593, 263] on img at bounding box center [591, 269] width 28 height 28
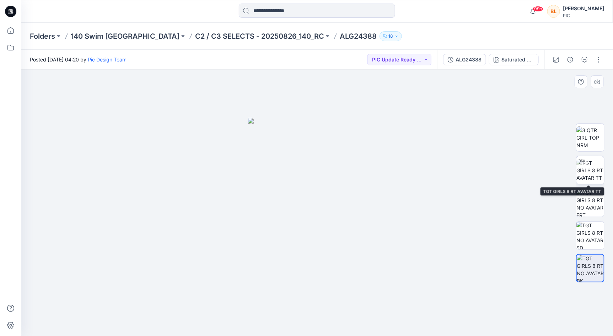
click at [598, 177] on img at bounding box center [591, 170] width 28 height 22
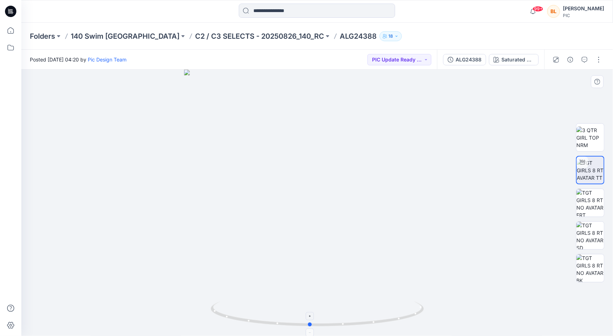
drag, startPoint x: 323, startPoint y: 328, endPoint x: 312, endPoint y: 313, distance: 19.1
click at [310, 314] on icon at bounding box center [318, 315] width 215 height 27
click at [413, 57] on button "PIC Update Ready to Review" at bounding box center [400, 59] width 64 height 11
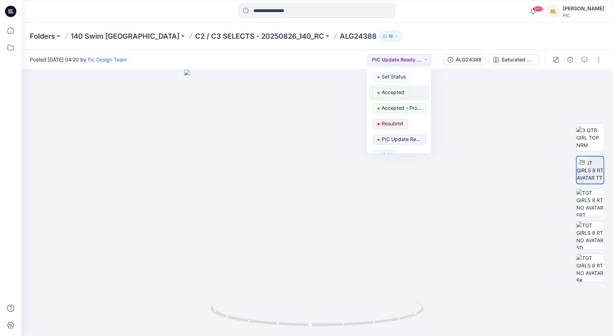
click at [397, 89] on p "Accepted" at bounding box center [393, 92] width 23 height 9
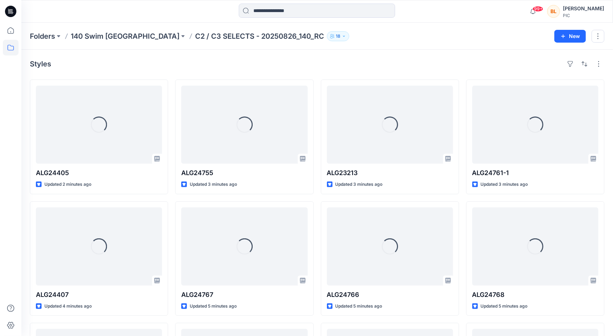
scroll to position [353, 0]
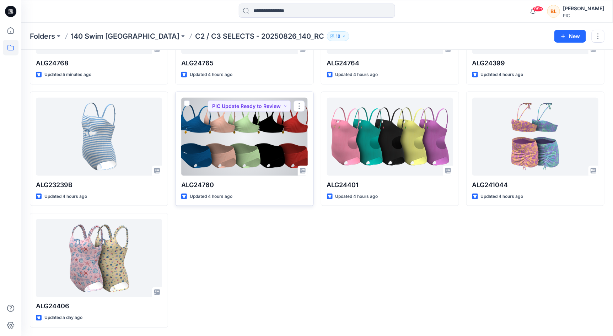
click at [262, 140] on div at bounding box center [244, 137] width 126 height 78
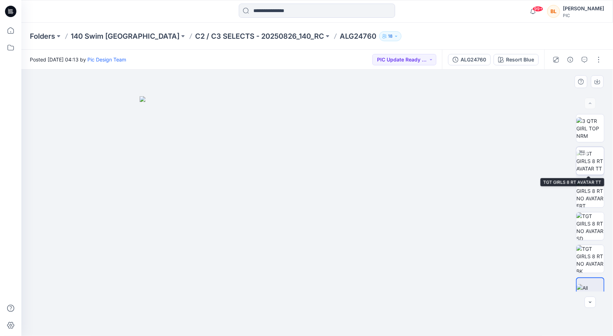
click at [588, 159] on img at bounding box center [591, 161] width 28 height 22
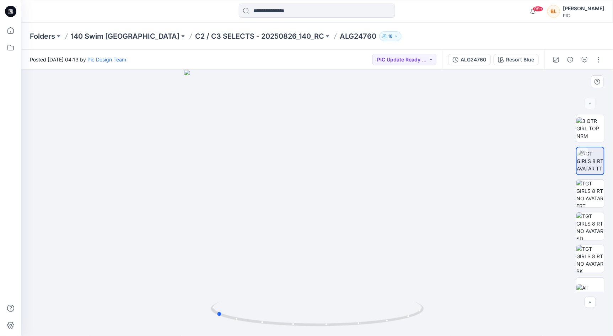
drag, startPoint x: 319, startPoint y: 326, endPoint x: 431, endPoint y: 323, distance: 112.0
click at [431, 323] on div at bounding box center [317, 203] width 592 height 267
click at [584, 284] on img at bounding box center [591, 291] width 28 height 15
click at [415, 57] on button "PIC Update Ready to Review" at bounding box center [405, 59] width 64 height 11
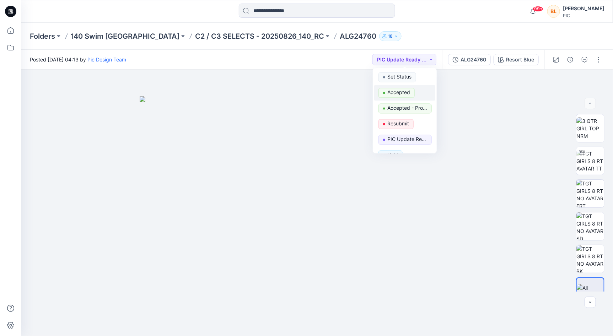
click at [401, 96] on p "Accepted" at bounding box center [398, 92] width 23 height 9
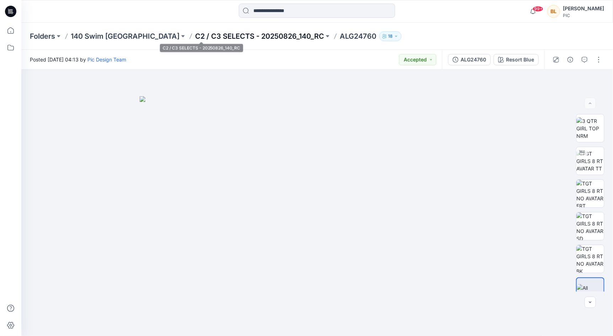
click at [236, 38] on p "C2 / C3 SELECTS - 20250826_140_RC" at bounding box center [259, 36] width 129 height 10
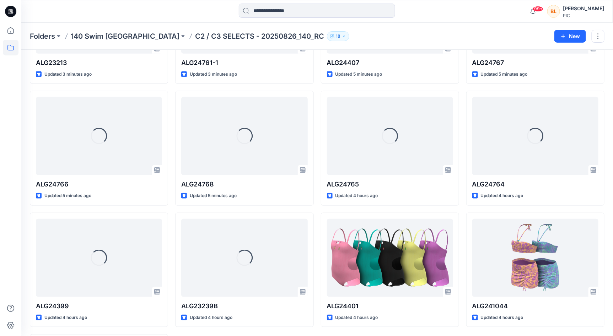
scroll to position [353, 0]
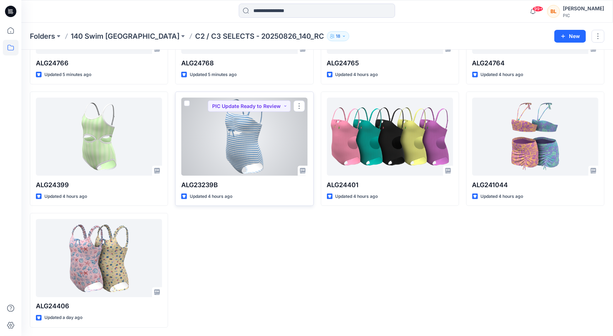
click at [251, 134] on div at bounding box center [244, 137] width 126 height 78
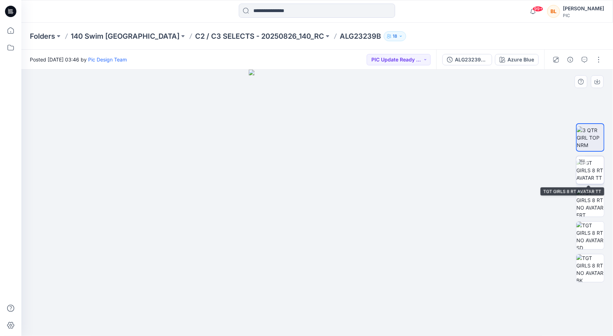
click at [600, 166] on img at bounding box center [591, 170] width 28 height 22
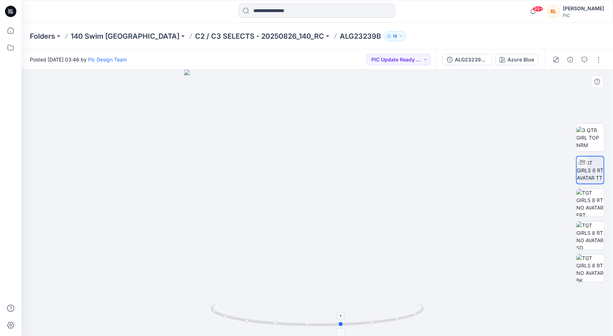
drag, startPoint x: 317, startPoint y: 326, endPoint x: 343, endPoint y: 326, distance: 25.2
click at [342, 326] on circle at bounding box center [341, 324] width 4 height 4
click at [403, 60] on button "PIC Update Ready to Review" at bounding box center [399, 59] width 64 height 11
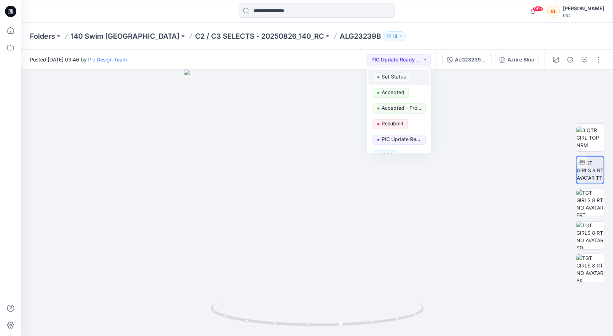
click at [397, 76] on p "Set Status" at bounding box center [394, 77] width 24 height 9
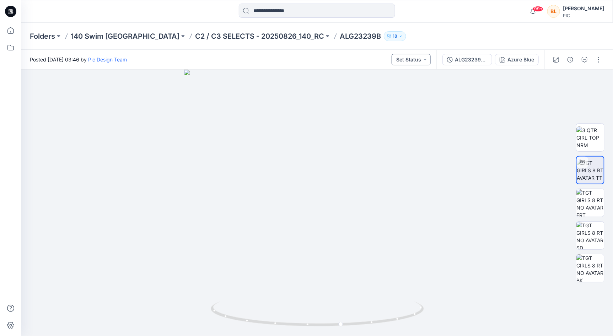
drag, startPoint x: 400, startPoint y: 64, endPoint x: 402, endPoint y: 68, distance: 4.1
click at [400, 64] on button "Set Status" at bounding box center [411, 59] width 39 height 11
drag, startPoint x: 396, startPoint y: 92, endPoint x: 401, endPoint y: 96, distance: 6.3
click at [396, 92] on p "Accepted" at bounding box center [393, 92] width 23 height 9
click at [242, 31] on div "Folders 140 Swim USA C2 / C3 SELECTS - 20250826_140_RC ALG23239B 18" at bounding box center [317, 36] width 592 height 27
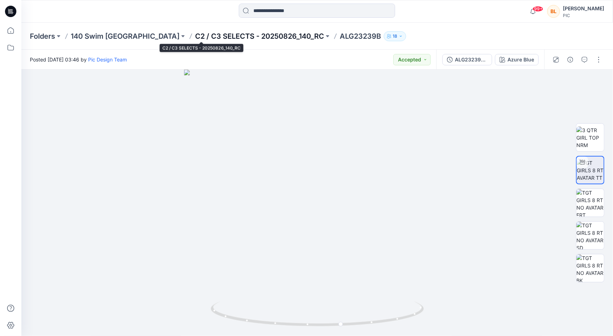
click at [241, 34] on p "C2 / C3 SELECTS - 20250826_140_RC" at bounding box center [259, 36] width 129 height 10
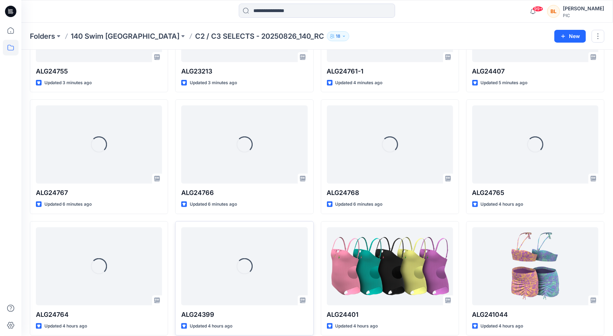
scroll to position [353, 0]
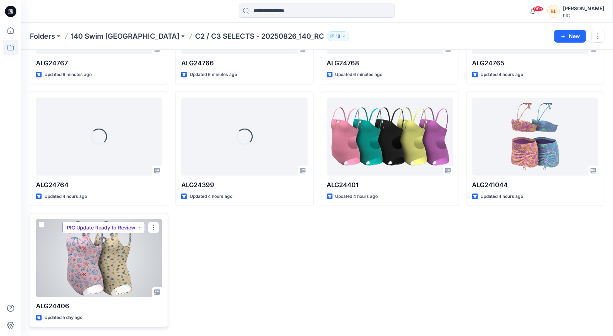
click at [101, 226] on button "PIC Update Ready to Review" at bounding box center [103, 227] width 83 height 11
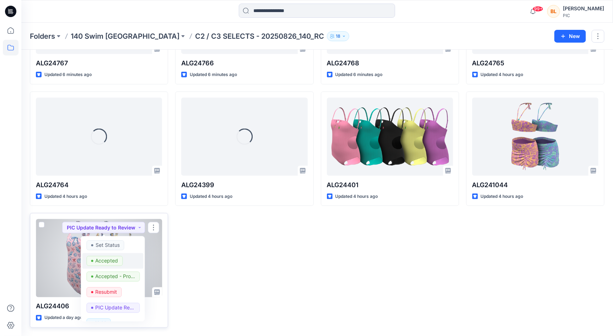
click at [107, 261] on p "Accepted" at bounding box center [107, 260] width 23 height 9
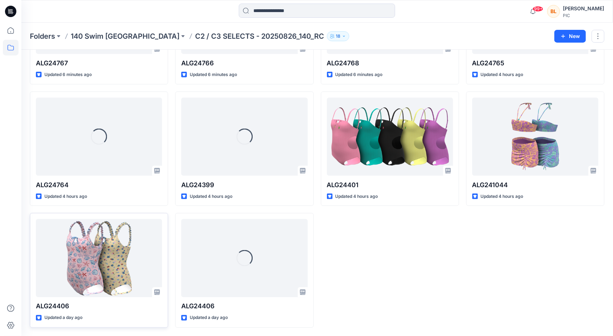
click at [328, 234] on div "Loading... ALG24388 Updated a minute ago Loading... ALG24761-1 Updated 4 minute…" at bounding box center [390, 27] width 138 height 602
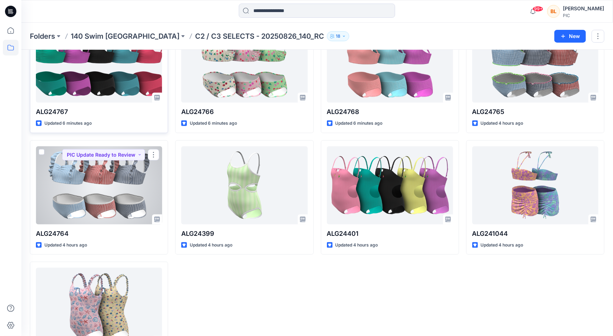
scroll to position [305, 0]
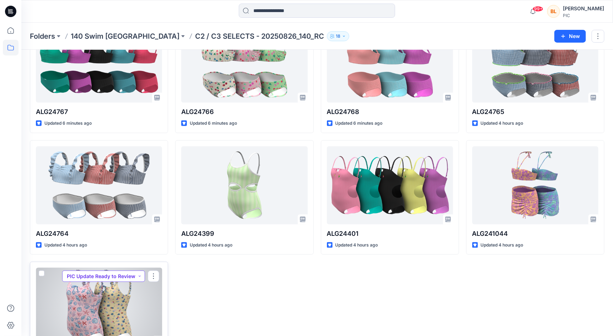
click at [127, 276] on button "PIC Update Ready to Review" at bounding box center [103, 276] width 83 height 11
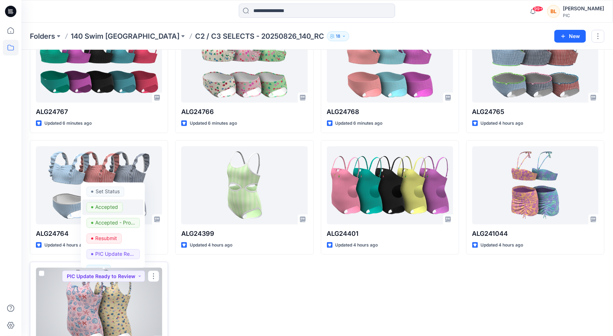
click at [97, 207] on p "Accepted" at bounding box center [107, 207] width 23 height 9
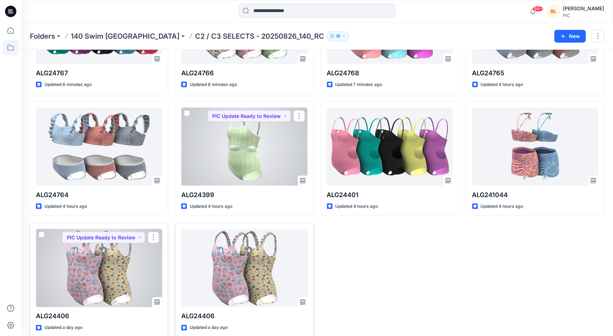
scroll to position [347, 0]
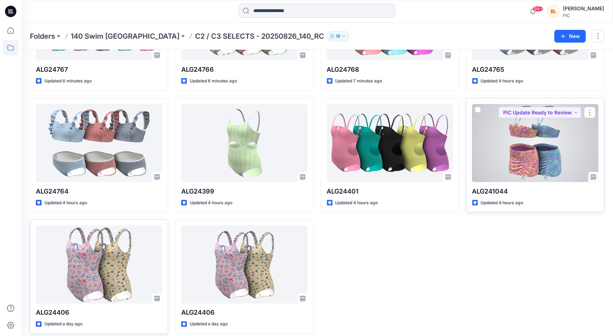
click at [540, 104] on div at bounding box center [535, 143] width 126 height 78
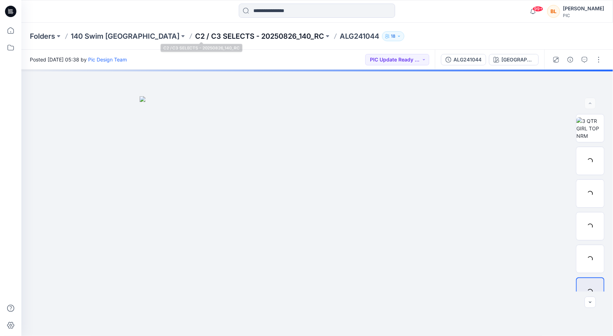
click at [235, 37] on p "C2 / C3 SELECTS - 20250826_140_RC" at bounding box center [259, 36] width 129 height 10
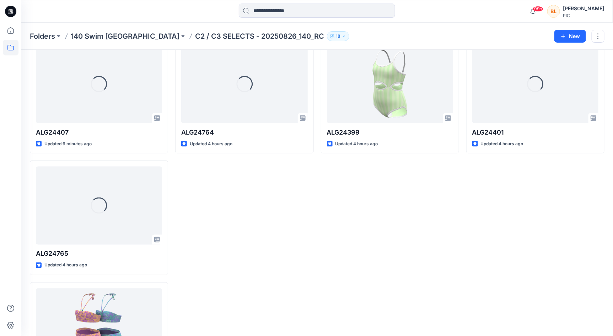
scroll to position [326, 0]
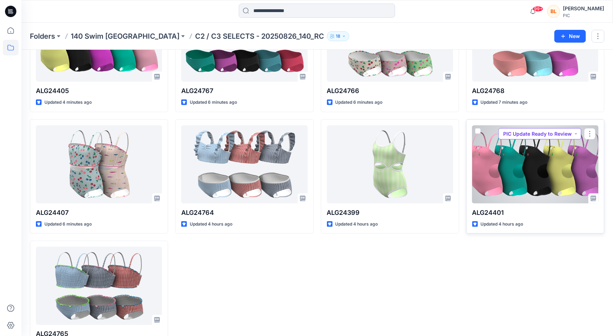
click at [579, 136] on button "PIC Update Ready to Review" at bounding box center [540, 133] width 83 height 11
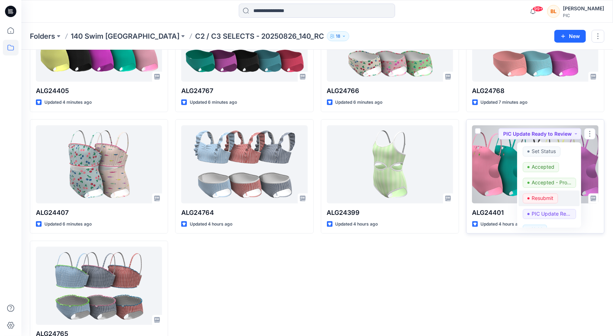
click at [548, 194] on p "Resubmit" at bounding box center [543, 198] width 22 height 9
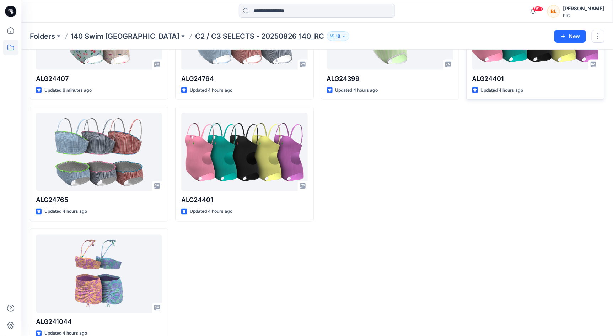
scroll to position [471, 0]
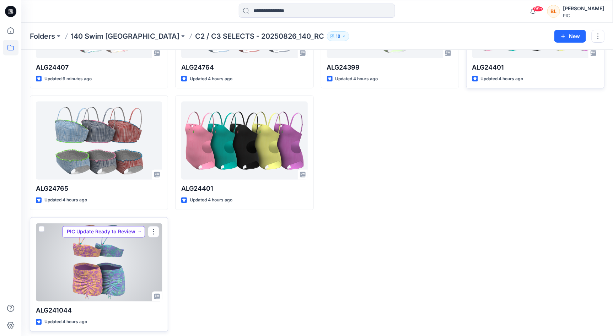
click at [131, 230] on button "PIC Update Ready to Review" at bounding box center [103, 231] width 83 height 11
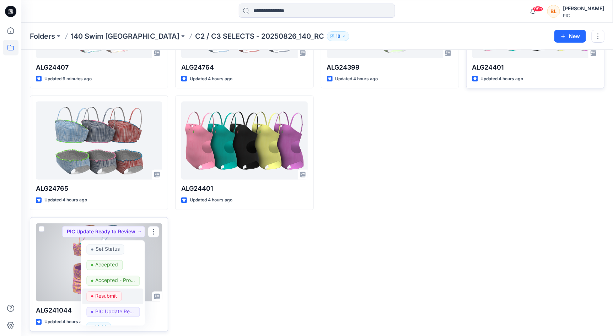
click at [112, 294] on p "Resubmit" at bounding box center [107, 296] width 22 height 9
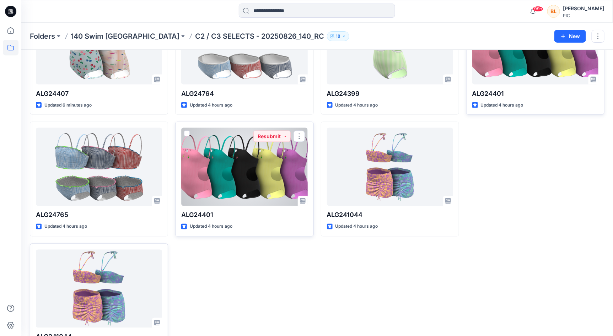
scroll to position [429, 0]
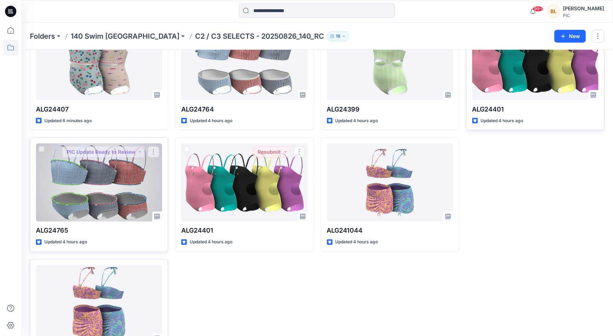
click at [131, 183] on div at bounding box center [99, 183] width 126 height 78
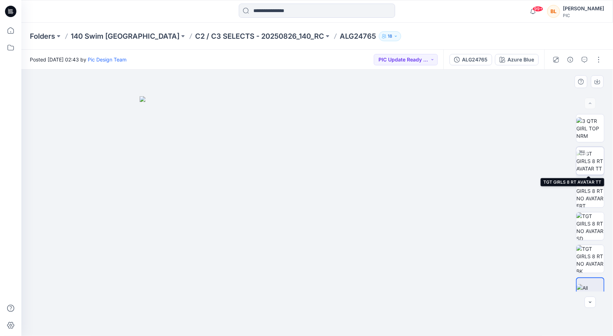
click at [584, 170] on img at bounding box center [591, 161] width 28 height 22
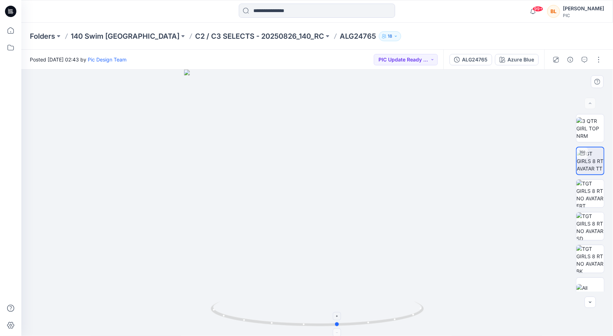
drag, startPoint x: 319, startPoint y: 328, endPoint x: 339, endPoint y: 332, distance: 21.1
click at [339, 328] on icon at bounding box center [318, 315] width 215 height 27
click at [582, 189] on img at bounding box center [591, 194] width 28 height 28
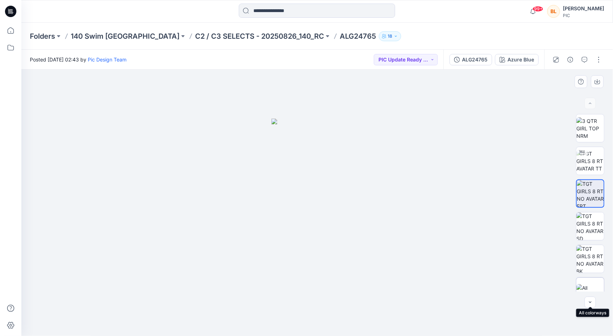
click at [595, 282] on div at bounding box center [590, 292] width 28 height 28
click at [592, 167] on img at bounding box center [591, 161] width 28 height 22
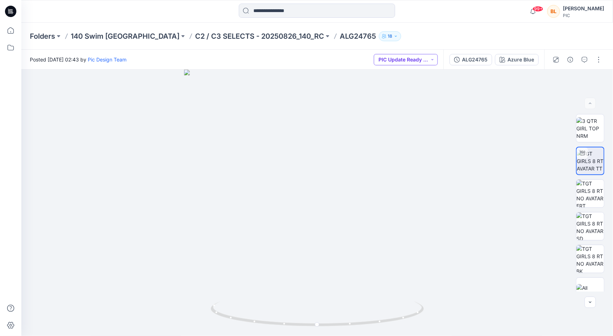
click at [417, 58] on button "PIC Update Ready to Review" at bounding box center [406, 59] width 64 height 11
click at [405, 90] on p "Accepted" at bounding box center [400, 92] width 23 height 9
click at [222, 36] on p "C2 / C3 SELECTS - 20250826_140_RC" at bounding box center [259, 36] width 129 height 10
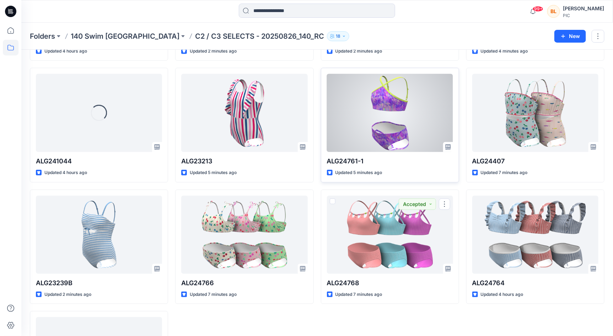
scroll to position [250, 0]
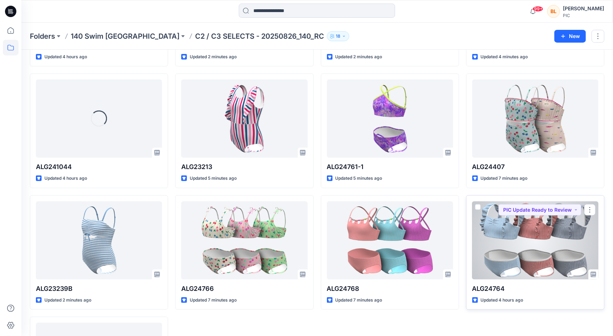
click at [515, 246] on div at bounding box center [535, 241] width 126 height 78
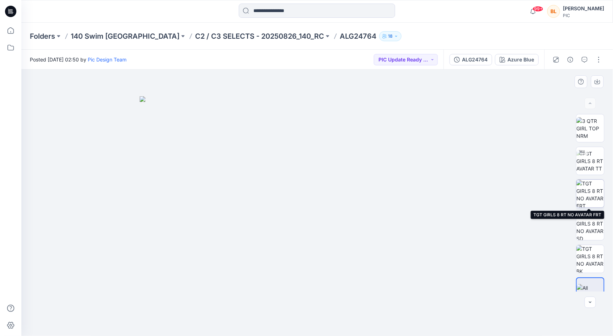
click at [586, 193] on img at bounding box center [591, 194] width 28 height 28
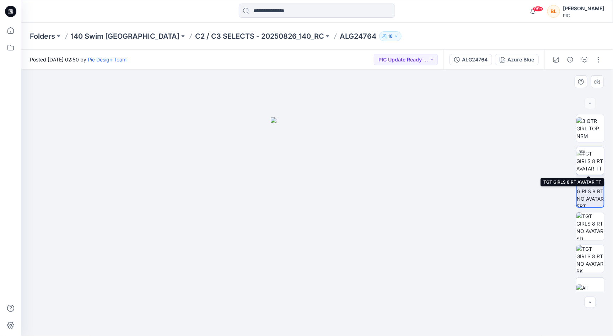
click at [589, 165] on img at bounding box center [591, 161] width 28 height 22
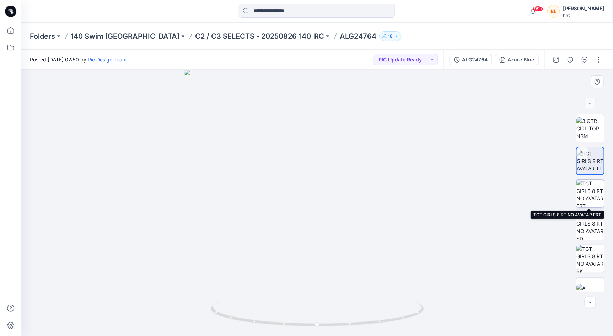
click at [596, 188] on img at bounding box center [591, 194] width 28 height 28
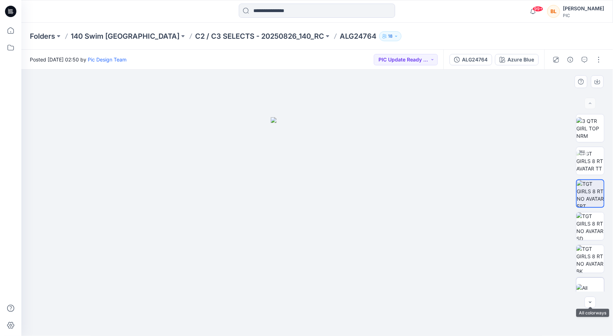
click at [593, 287] on img at bounding box center [591, 291] width 28 height 15
click at [417, 61] on button "PIC Update Ready to Review" at bounding box center [406, 59] width 64 height 11
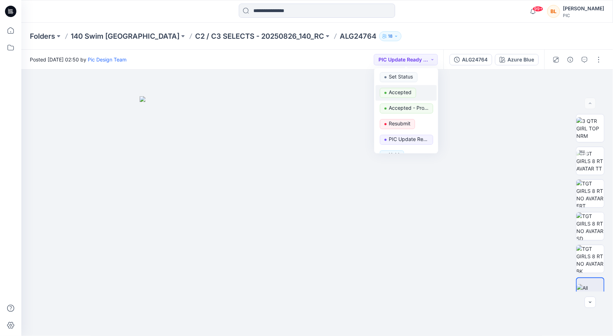
click at [407, 90] on p "Accepted" at bounding box center [400, 92] width 23 height 9
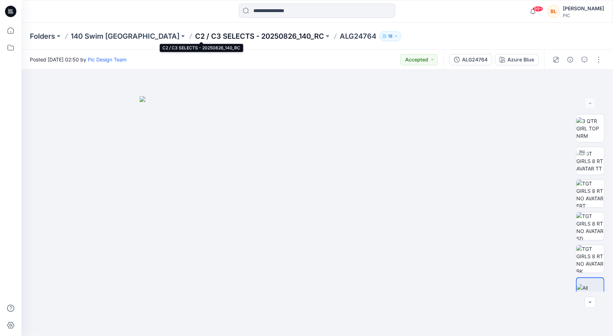
click at [204, 34] on p "C2 / C3 SELECTS - 20250826_140_RC" at bounding box center [259, 36] width 129 height 10
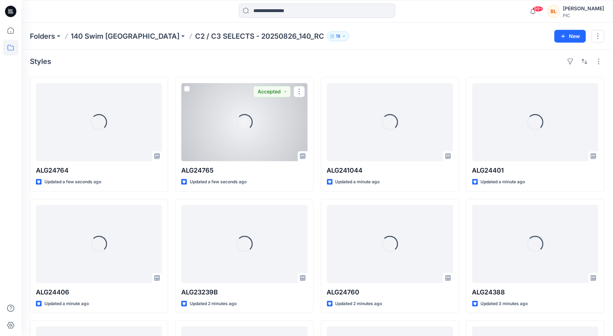
scroll to position [3, 0]
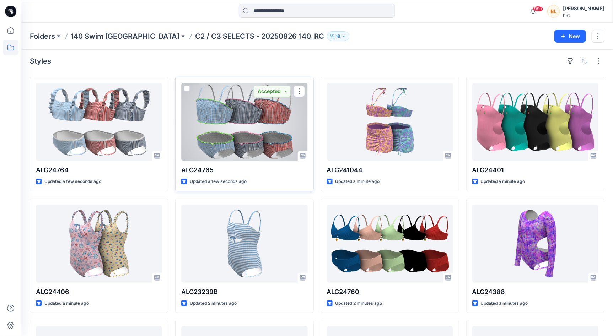
click at [247, 130] on div at bounding box center [244, 122] width 126 height 78
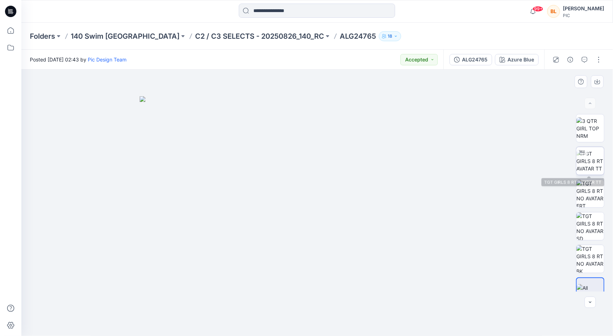
click at [586, 164] on img at bounding box center [591, 161] width 28 height 22
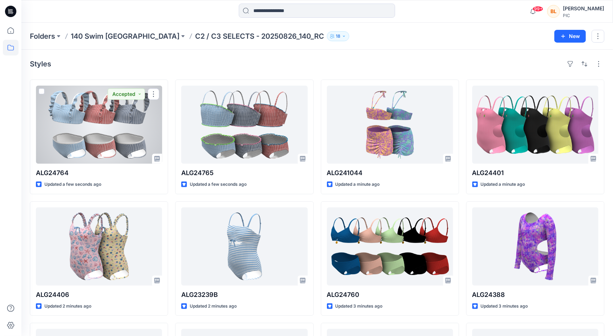
click at [107, 131] on div at bounding box center [99, 125] width 126 height 78
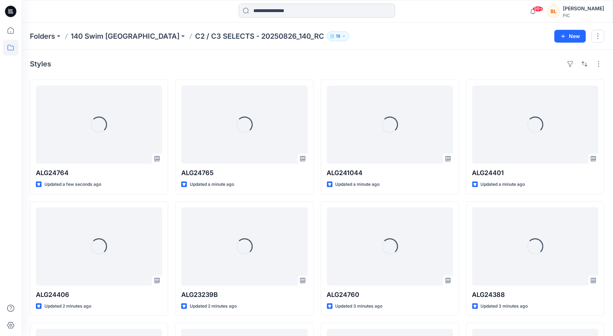
scroll to position [0, 0]
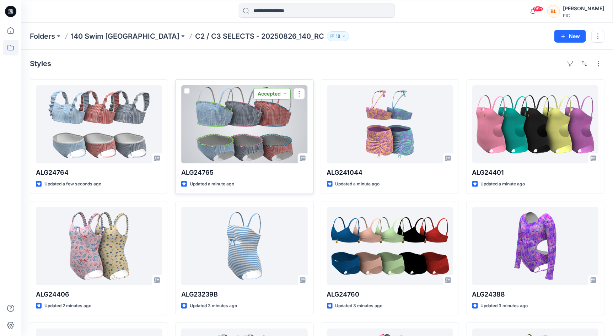
click at [279, 95] on button "Accepted" at bounding box center [271, 93] width 37 height 11
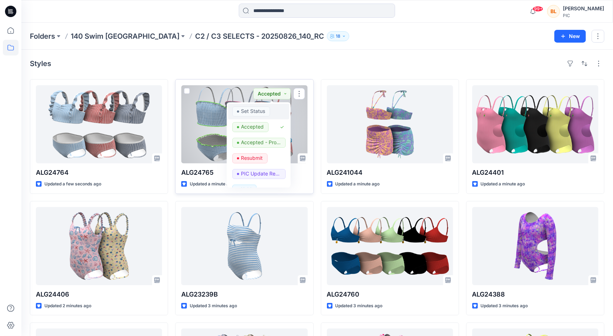
click at [262, 113] on p "Set Status" at bounding box center [253, 111] width 24 height 9
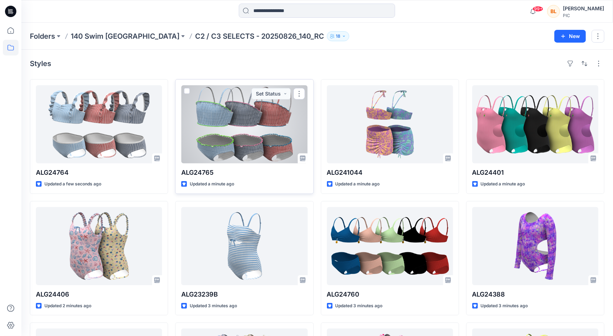
click at [262, 113] on div at bounding box center [244, 124] width 126 height 78
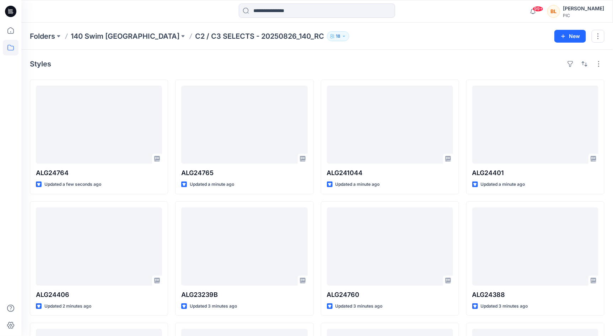
scroll to position [0, 0]
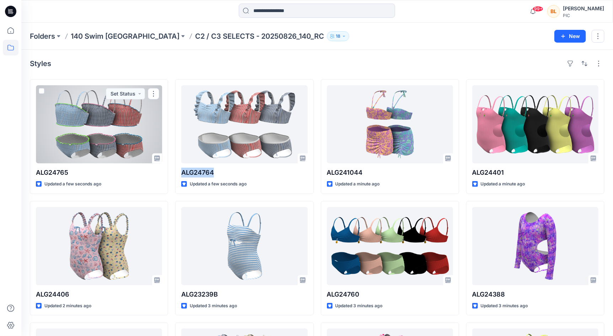
click at [117, 138] on div at bounding box center [99, 124] width 126 height 78
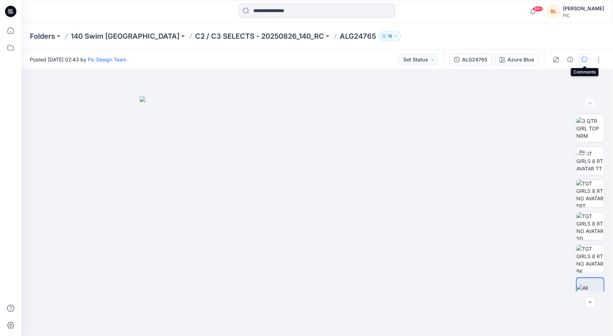
click at [584, 58] on icon "button" at bounding box center [585, 60] width 6 height 6
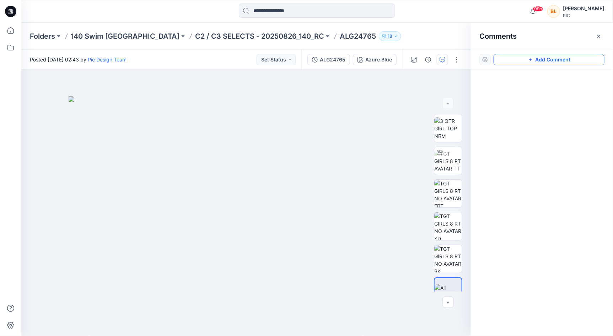
click at [575, 60] on button "Add Comment" at bounding box center [549, 59] width 111 height 11
click at [254, 157] on div "1" at bounding box center [246, 203] width 450 height 267
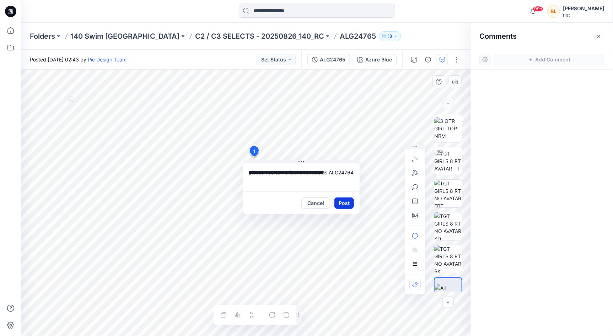
type textarea "**********"
click at [352, 204] on button "Post" at bounding box center [345, 203] width 20 height 11
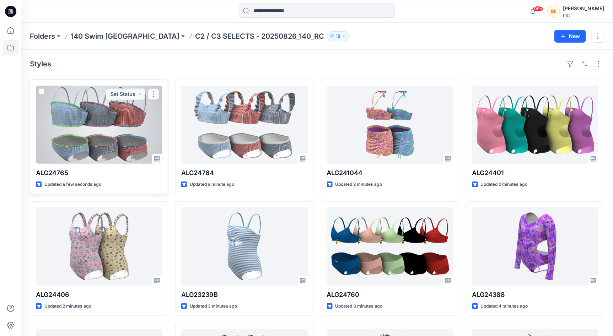
click at [154, 92] on button "button" at bounding box center [153, 94] width 11 height 11
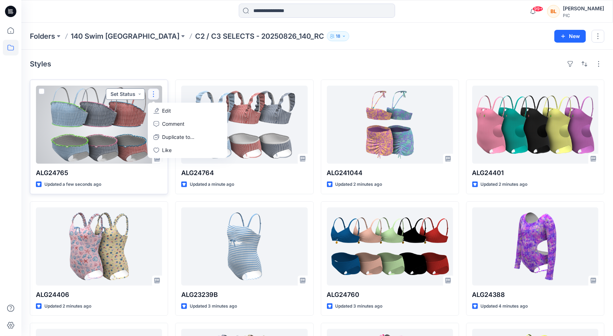
click at [128, 93] on button "Set Status" at bounding box center [125, 94] width 39 height 11
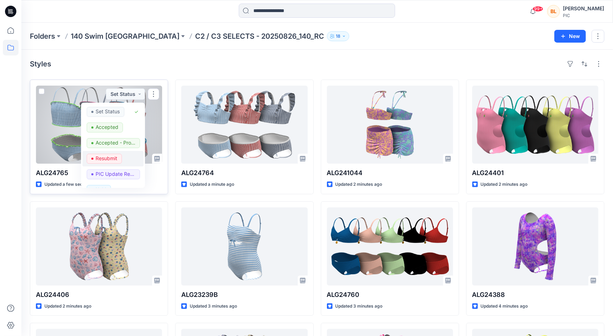
click at [113, 154] on p "Resubmit" at bounding box center [107, 158] width 22 height 9
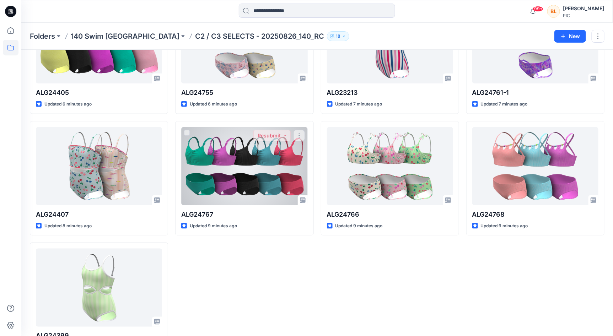
scroll to position [353, 0]
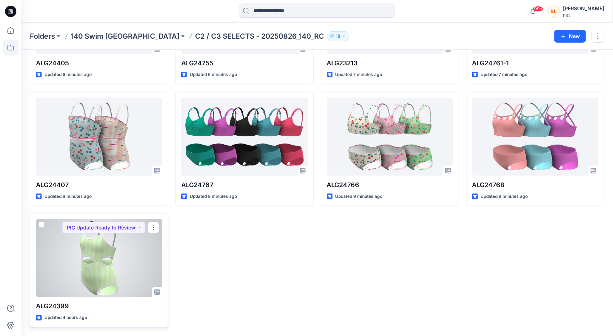
click at [96, 242] on div at bounding box center [99, 258] width 126 height 78
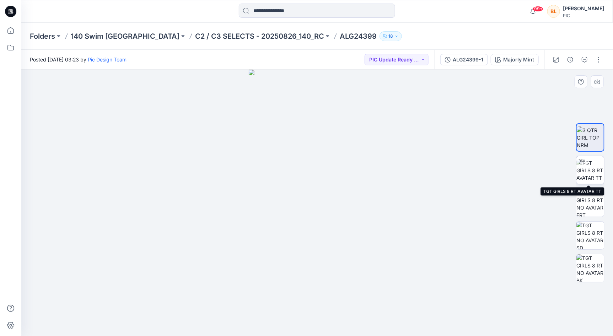
click at [595, 170] on img at bounding box center [591, 170] width 28 height 22
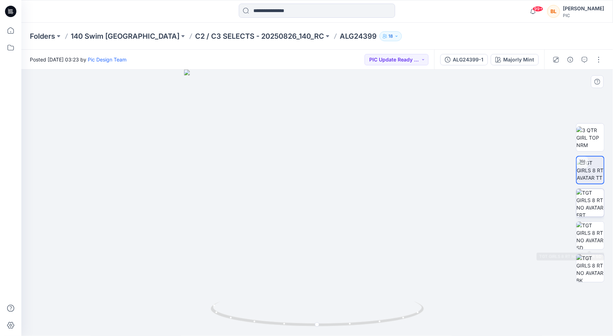
click at [592, 209] on img at bounding box center [591, 203] width 28 height 28
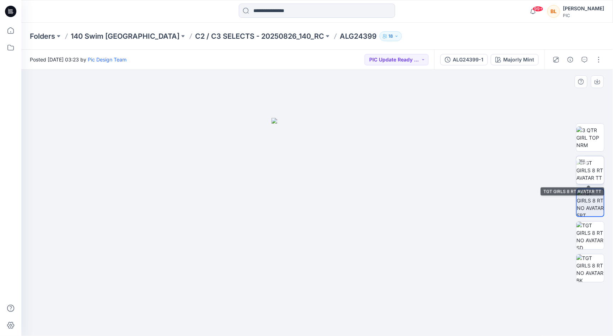
click at [596, 177] on img at bounding box center [591, 170] width 28 height 22
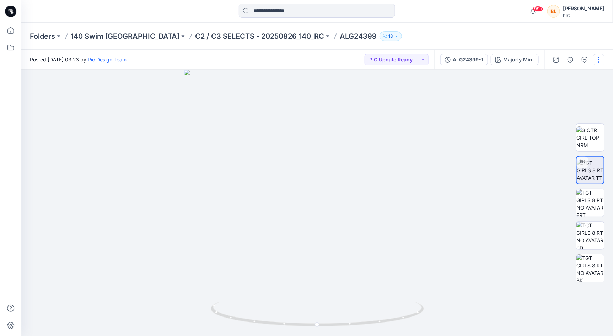
click at [594, 63] on button "button" at bounding box center [598, 59] width 11 height 11
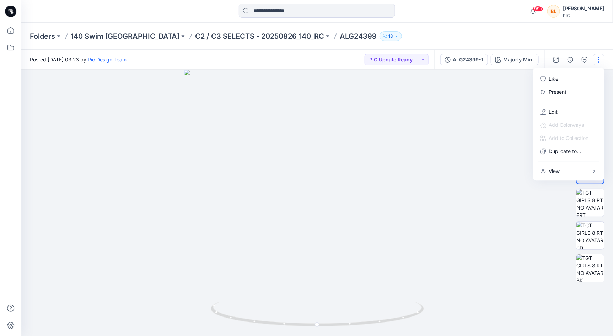
click at [595, 63] on button "button" at bounding box center [598, 59] width 11 height 11
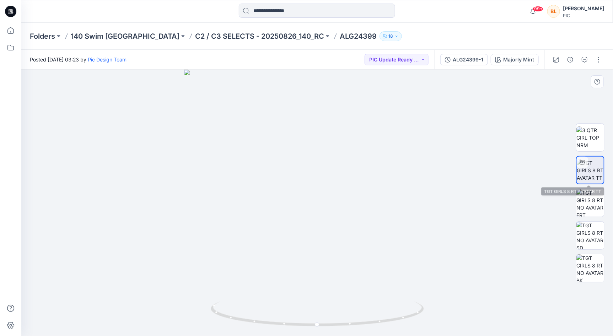
click at [591, 175] on img at bounding box center [590, 170] width 27 height 22
click at [568, 60] on icon "button" at bounding box center [571, 60] width 6 height 6
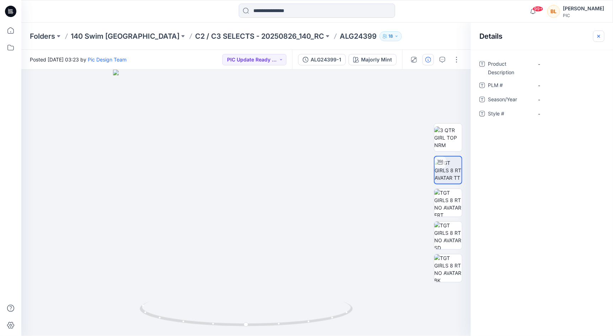
click at [602, 37] on button "button" at bounding box center [598, 36] width 11 height 11
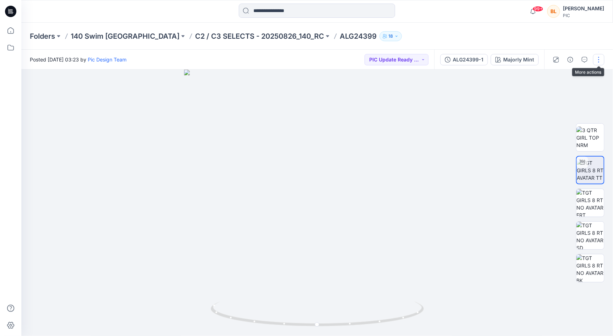
click at [600, 59] on button "button" at bounding box center [598, 59] width 11 height 11
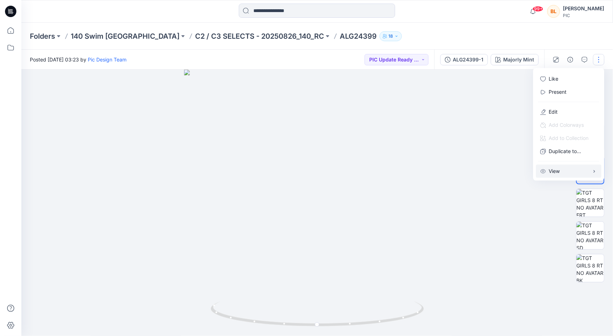
click at [573, 172] on button "View" at bounding box center [568, 171] width 65 height 13
click at [570, 201] on div at bounding box center [591, 203] width 46 height 178
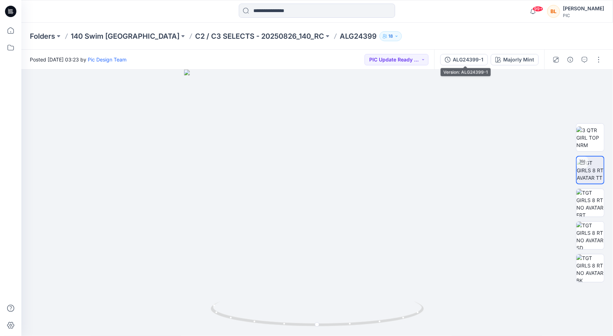
click at [485, 57] on button "ALG24399-1" at bounding box center [464, 59] width 48 height 11
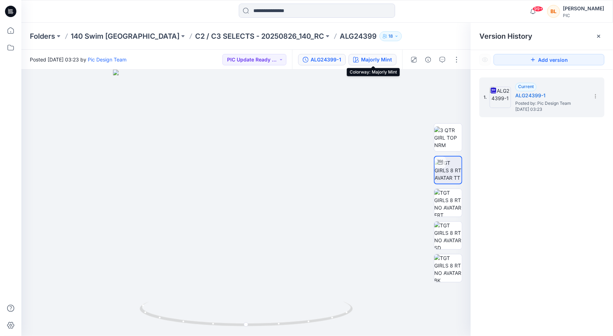
click at [375, 58] on div "Majorly Mint" at bounding box center [376, 60] width 31 height 8
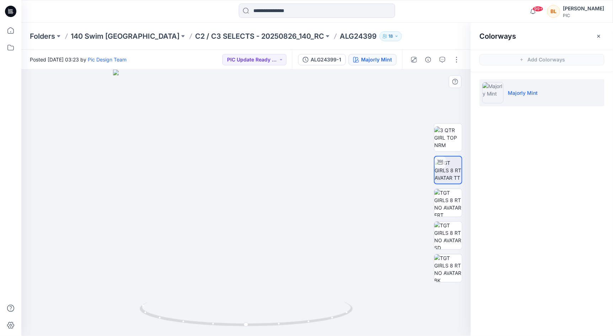
drag, startPoint x: 410, startPoint y: 249, endPoint x: 412, endPoint y: 235, distance: 14.4
click at [410, 248] on div at bounding box center [246, 203] width 450 height 267
click at [598, 31] on button "button" at bounding box center [598, 36] width 11 height 11
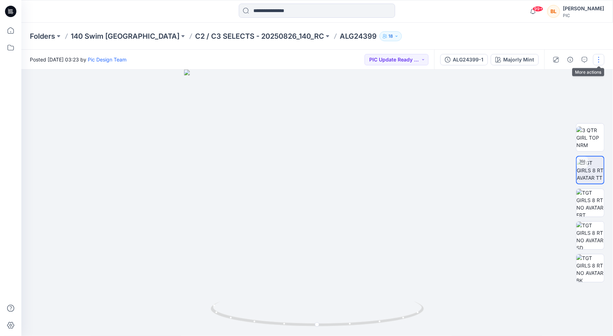
click at [597, 62] on button "button" at bounding box center [598, 59] width 11 height 11
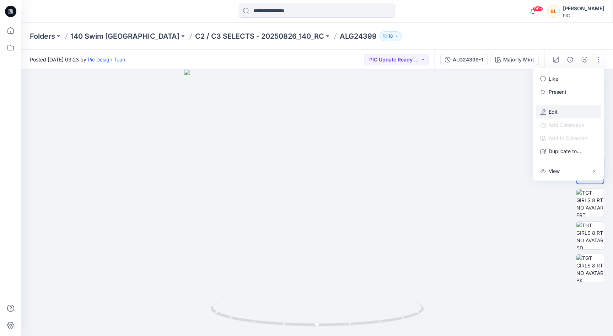
click at [567, 115] on button "Edit" at bounding box center [568, 112] width 65 height 13
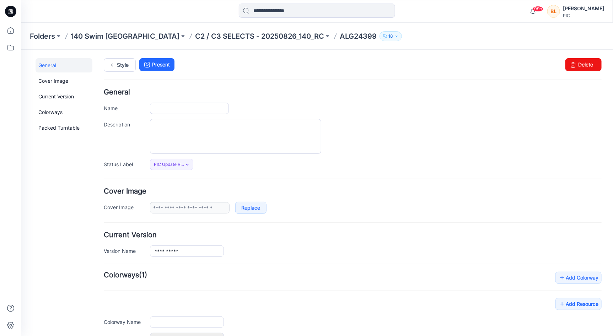
type input "********"
type input "**********"
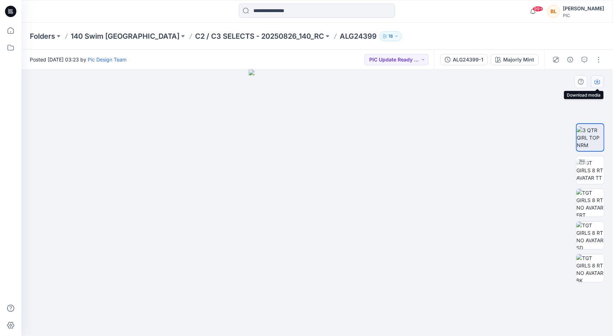
click at [599, 79] on icon "button" at bounding box center [598, 82] width 6 height 6
click at [584, 64] on button "button" at bounding box center [584, 59] width 11 height 11
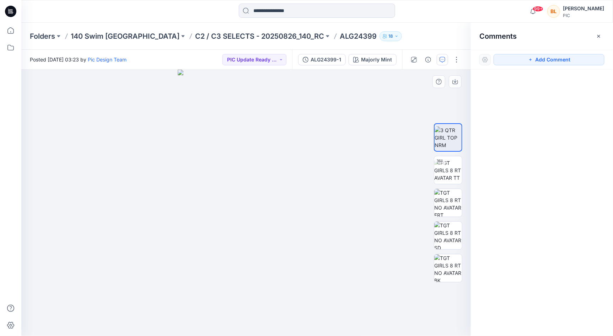
click at [249, 185] on img at bounding box center [246, 203] width 137 height 267
click at [514, 60] on button "Add Comment" at bounding box center [549, 59] width 111 height 11
click at [246, 193] on div "1" at bounding box center [246, 203] width 450 height 267
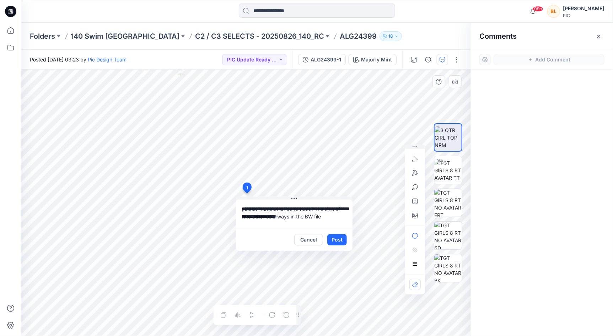
click at [244, 218] on textarea "**********" at bounding box center [294, 214] width 117 height 28
type textarea "**********"
click at [336, 239] on button "Post" at bounding box center [337, 239] width 20 height 11
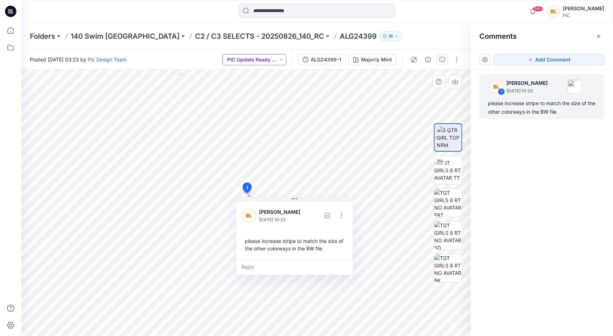
click at [268, 59] on button "PIC Update Ready to Review" at bounding box center [255, 59] width 64 height 11
click at [244, 126] on p "Resubmit" at bounding box center [249, 123] width 22 height 9
click at [227, 35] on p "C2 / C3 SELECTS - 20250826_140_RC" at bounding box center [259, 36] width 129 height 10
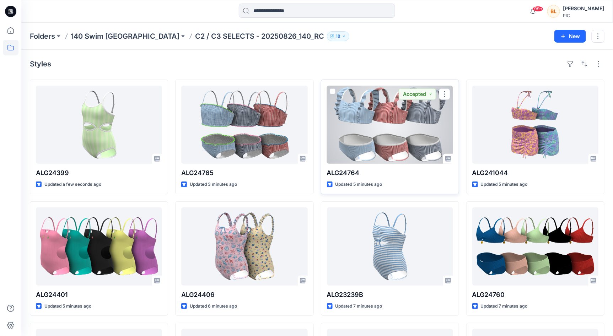
click at [397, 116] on div at bounding box center [390, 125] width 126 height 78
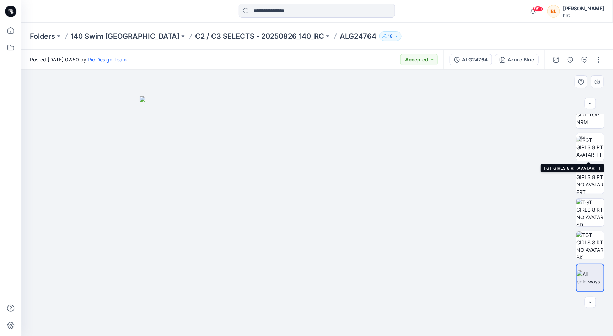
scroll to position [14, 0]
click at [600, 84] on icon "button" at bounding box center [598, 82] width 6 height 6
click at [594, 302] on div at bounding box center [590, 302] width 11 height 11
click at [592, 302] on div at bounding box center [590, 302] width 11 height 11
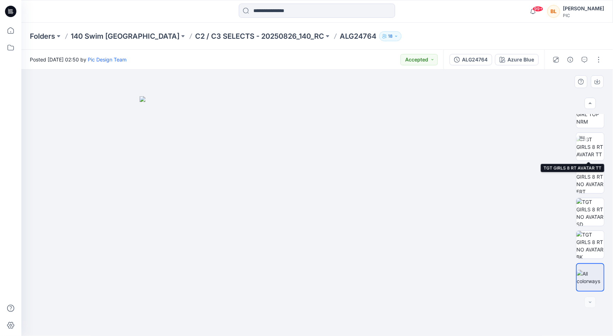
scroll to position [0, 0]
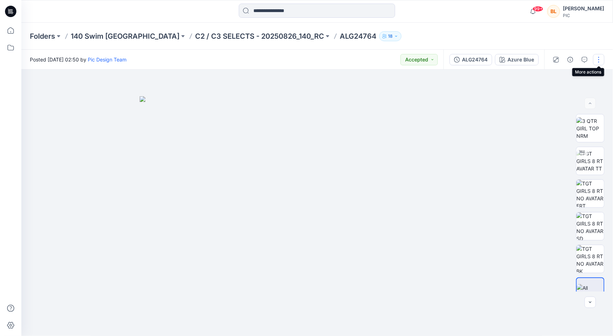
click at [598, 60] on button "button" at bounding box center [598, 59] width 11 height 11
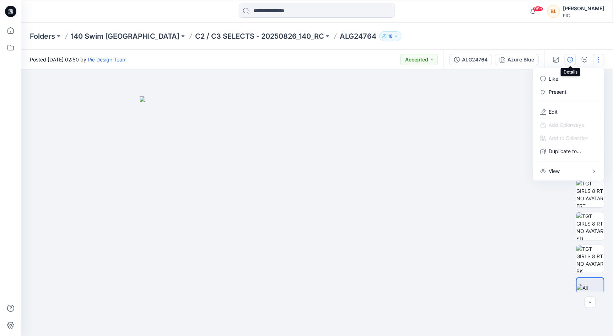
click at [572, 63] on button "button" at bounding box center [570, 59] width 11 height 11
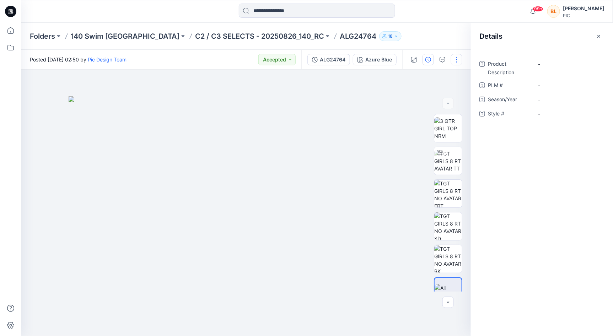
click at [454, 60] on button "button" at bounding box center [456, 59] width 11 height 11
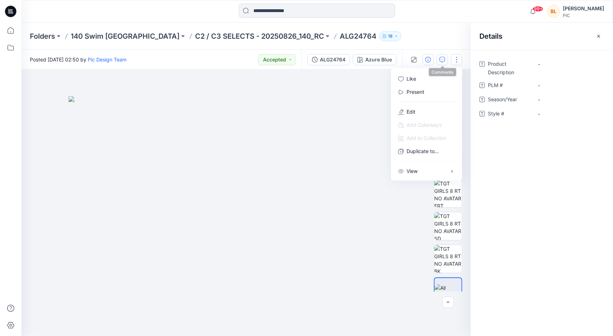
click at [447, 60] on button "button" at bounding box center [442, 59] width 11 height 11
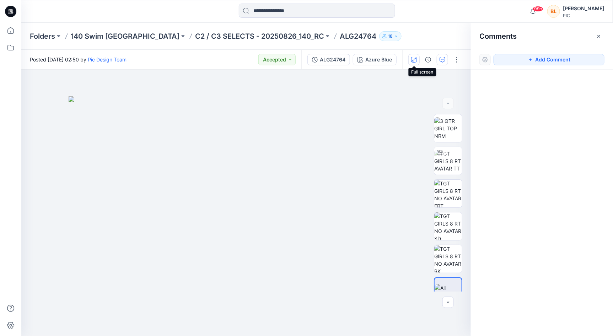
click at [417, 59] on icon "button" at bounding box center [414, 60] width 6 height 6
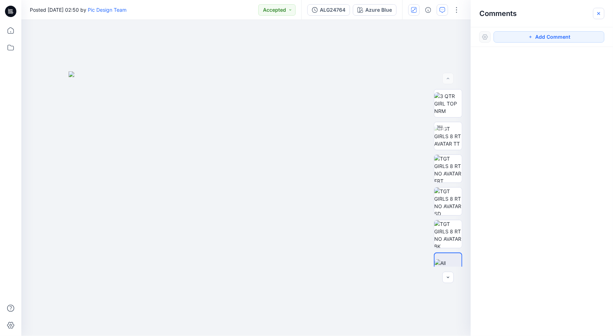
click at [600, 11] on icon "button" at bounding box center [599, 14] width 6 height 6
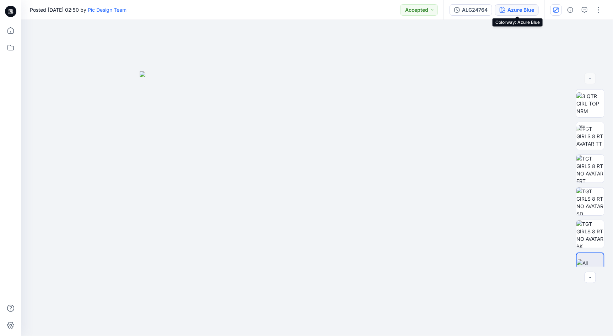
click at [518, 6] on div "Azure Blue" at bounding box center [521, 10] width 27 height 8
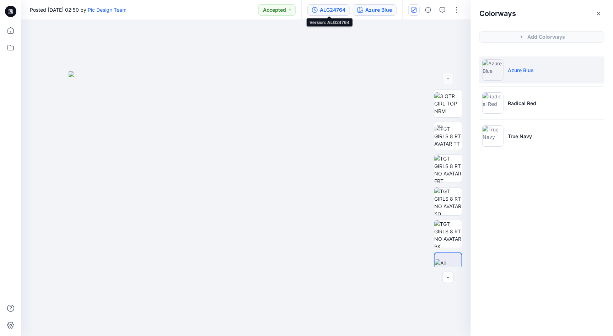
click at [333, 10] on div "ALG24764" at bounding box center [333, 10] width 26 height 8
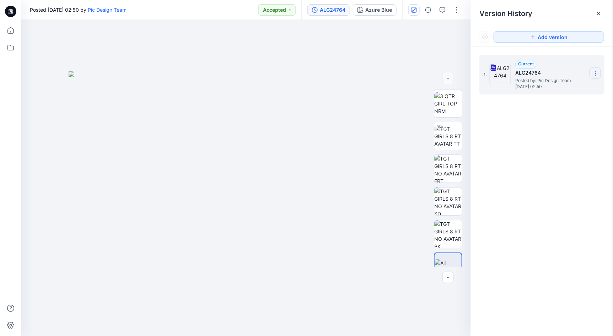
click at [597, 72] on icon at bounding box center [596, 74] width 6 height 6
click at [557, 69] on span "Download Source BW File" at bounding box center [559, 64] width 59 height 9
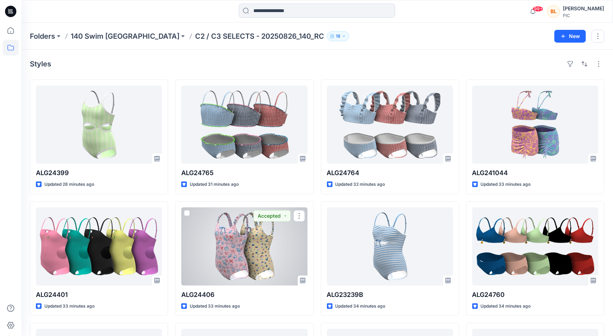
click at [294, 234] on div at bounding box center [244, 247] width 126 height 78
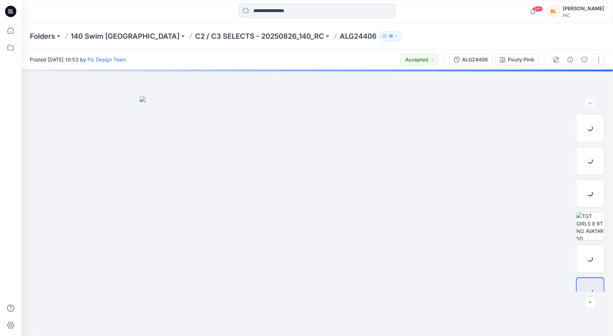
click at [602, 56] on button "button" at bounding box center [598, 59] width 11 height 11
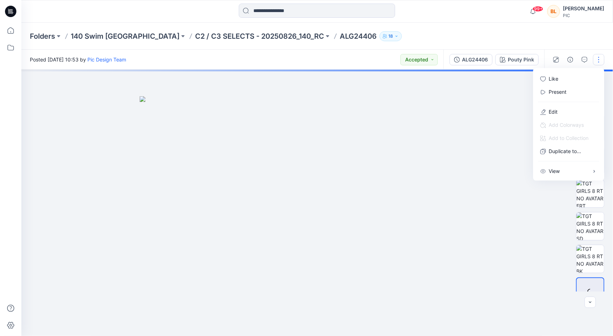
click at [602, 57] on button "button" at bounding box center [598, 59] width 11 height 11
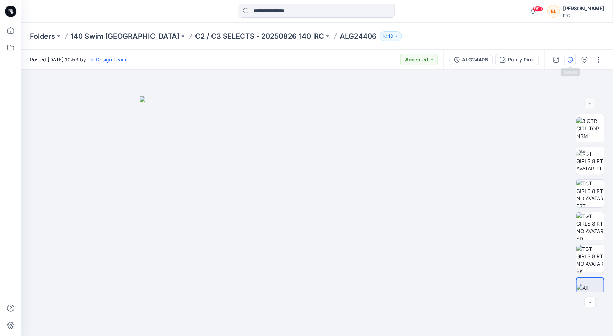
click at [572, 59] on icon "button" at bounding box center [571, 60] width 6 height 6
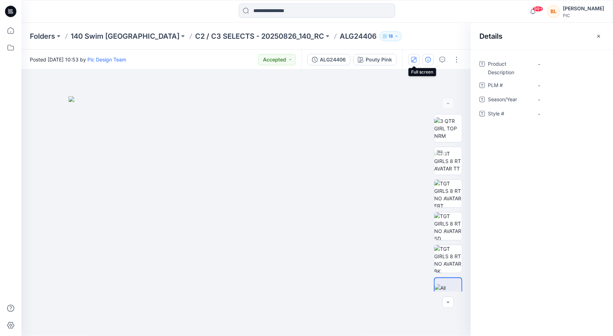
click at [414, 62] on icon "button" at bounding box center [414, 60] width 6 height 6
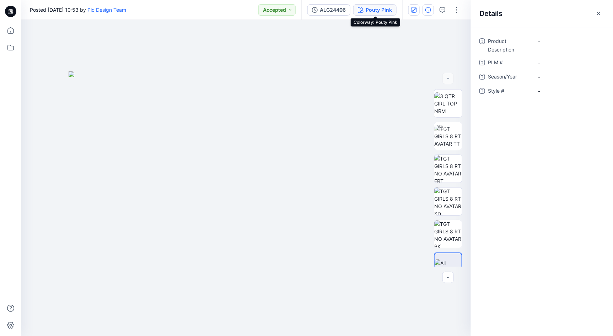
click at [371, 10] on div "Pouty Pink" at bounding box center [379, 10] width 26 height 8
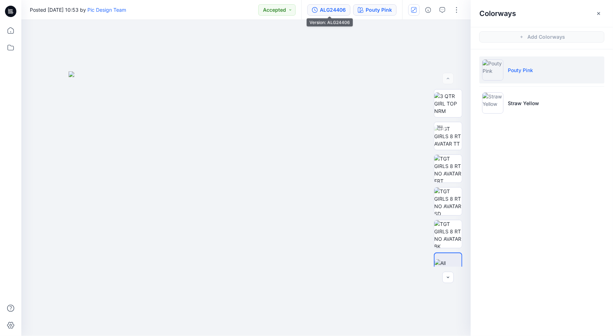
click at [342, 9] on div "ALG24406" at bounding box center [333, 10] width 26 height 8
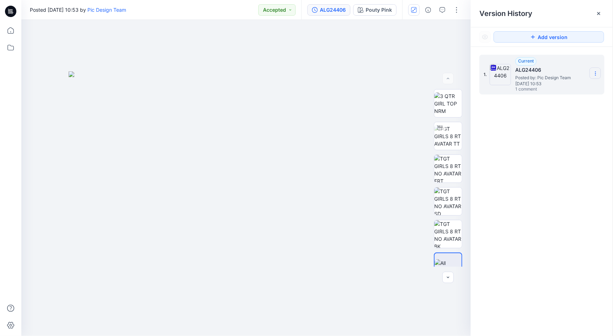
click at [596, 75] on icon at bounding box center [596, 74] width 6 height 6
click at [548, 68] on span "Download Source BW File" at bounding box center [559, 64] width 59 height 9
click at [431, 10] on icon "button" at bounding box center [429, 10] width 6 height 6
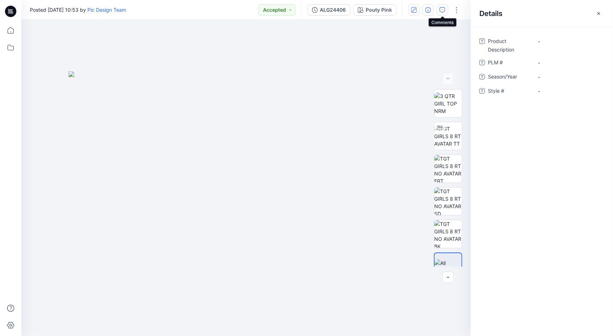
click at [444, 10] on icon "button" at bounding box center [443, 10] width 6 height 6
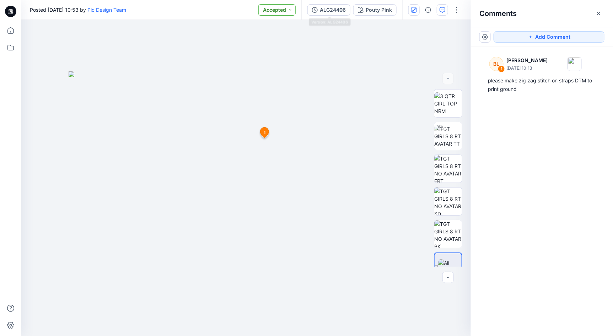
click at [291, 6] on button "Accepted" at bounding box center [276, 9] width 37 height 11
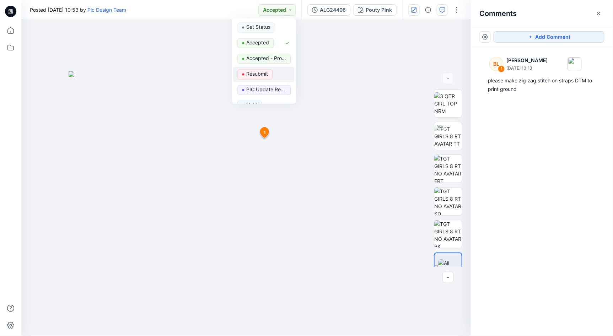
click at [260, 74] on p "Resubmit" at bounding box center [258, 74] width 22 height 9
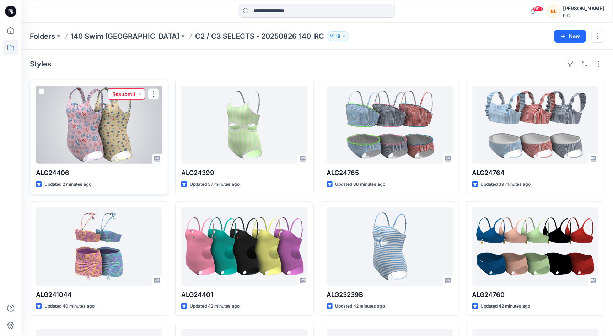
click at [122, 90] on button "Resubmit" at bounding box center [126, 94] width 37 height 11
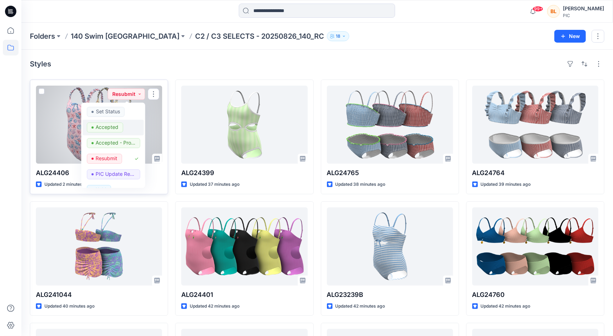
click at [118, 125] on p "Accepted" at bounding box center [107, 127] width 23 height 9
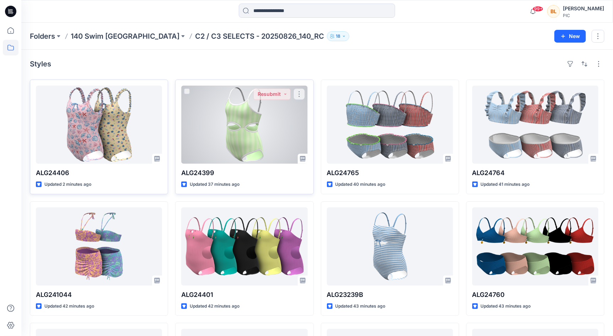
click at [240, 139] on div at bounding box center [244, 125] width 126 height 78
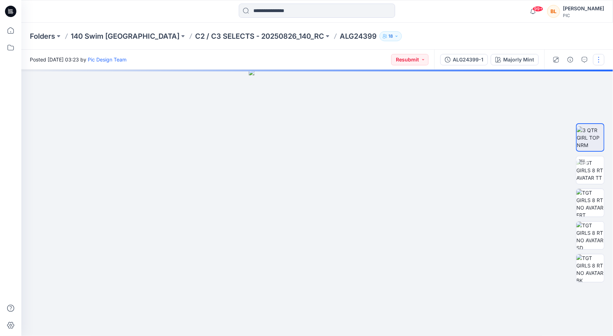
click at [598, 56] on button "button" at bounding box center [598, 59] width 11 height 11
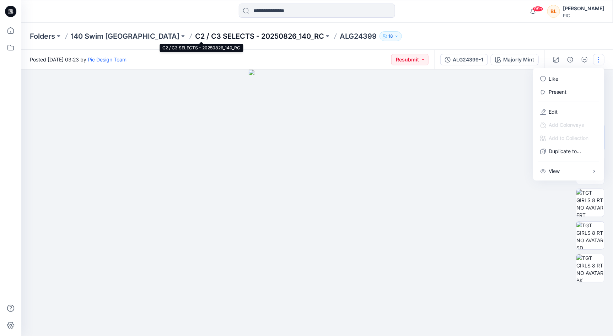
click at [225, 34] on p "C2 / C3 SELECTS - 20250826_140_RC" at bounding box center [259, 36] width 129 height 10
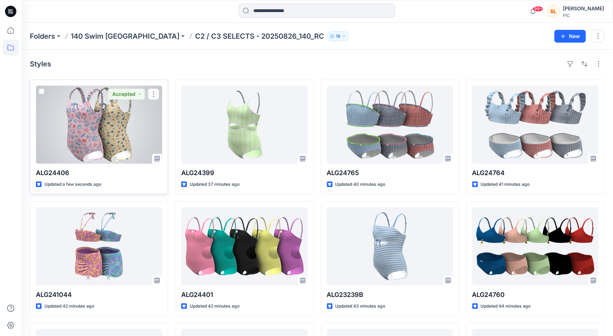
click at [107, 125] on div at bounding box center [99, 125] width 126 height 78
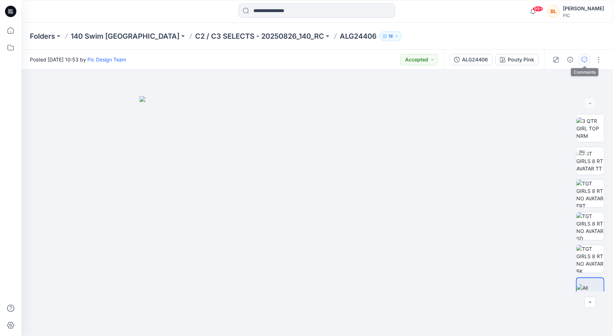
click at [584, 60] on icon "button" at bounding box center [585, 60] width 6 height 6
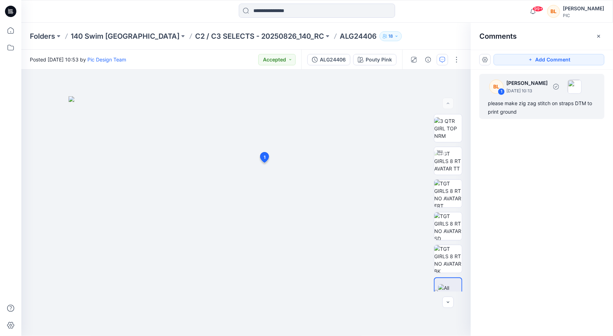
click at [582, 84] on img at bounding box center [575, 87] width 14 height 14
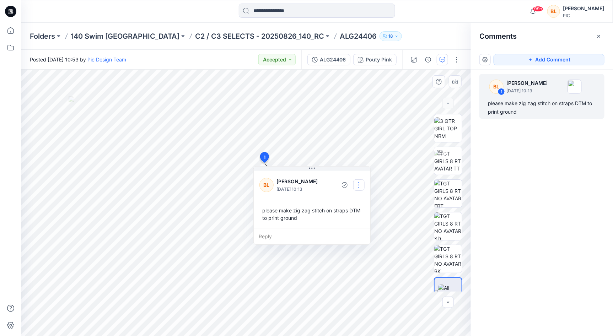
click at [358, 182] on button "button" at bounding box center [358, 185] width 11 height 11
click at [358, 219] on p "Delete thread" at bounding box center [361, 220] width 32 height 7
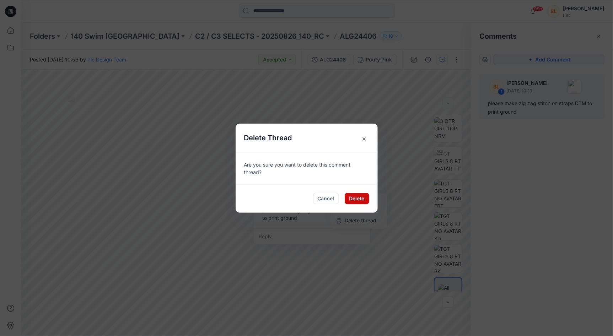
click at [346, 198] on button "Delete" at bounding box center [357, 198] width 25 height 11
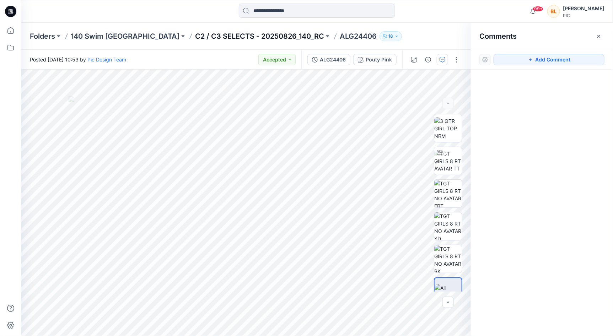
click at [195, 39] on p "C2 / C3 SELECTS - 20250826_140_RC" at bounding box center [259, 36] width 129 height 10
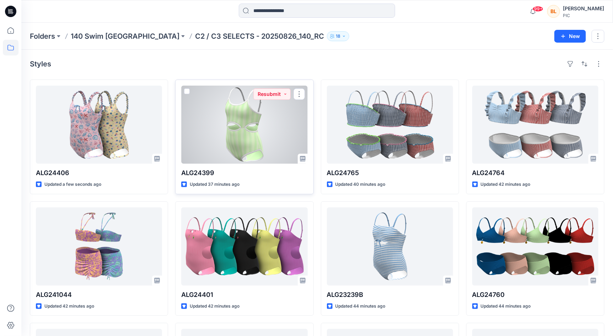
click at [255, 120] on div at bounding box center [244, 125] width 126 height 78
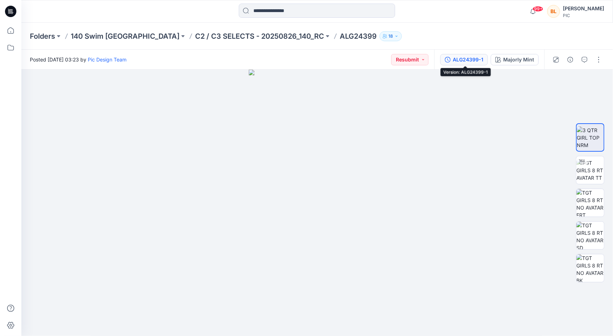
click at [481, 57] on div "ALG24399-1" at bounding box center [468, 60] width 31 height 8
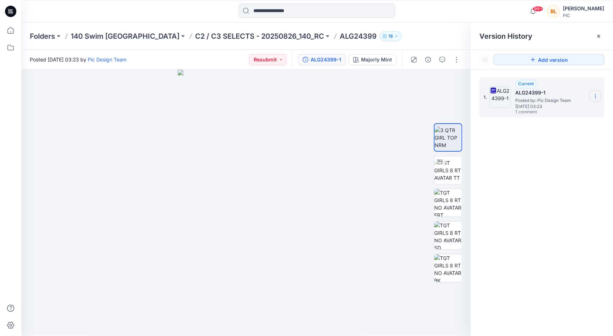
click at [598, 93] on icon at bounding box center [596, 96] width 6 height 6
click at [572, 111] on span "Download Source BW File" at bounding box center [559, 110] width 59 height 9
click at [291, 144] on img at bounding box center [246, 203] width 137 height 267
click at [460, 61] on button "button" at bounding box center [456, 59] width 11 height 11
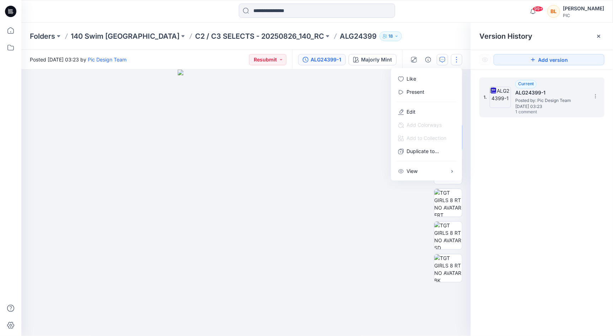
click at [441, 60] on icon "button" at bounding box center [443, 60] width 6 height 6
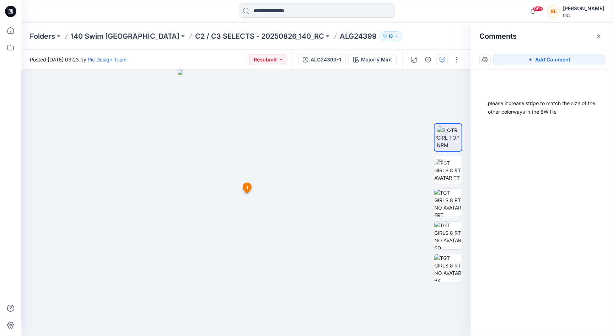
click at [441, 60] on icon "button" at bounding box center [443, 60] width 6 height 6
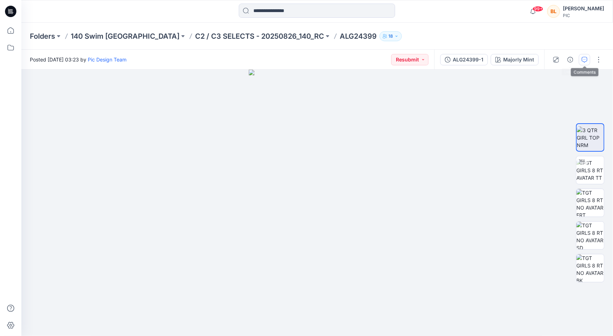
click at [583, 57] on icon "button" at bounding box center [585, 60] width 6 height 6
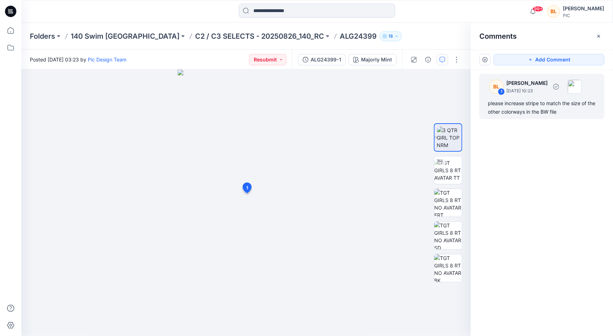
click at [591, 98] on div "BL 1 Barbara Letizia September 02, 2025 10:23 please increase stripe to match t…" at bounding box center [542, 96] width 125 height 45
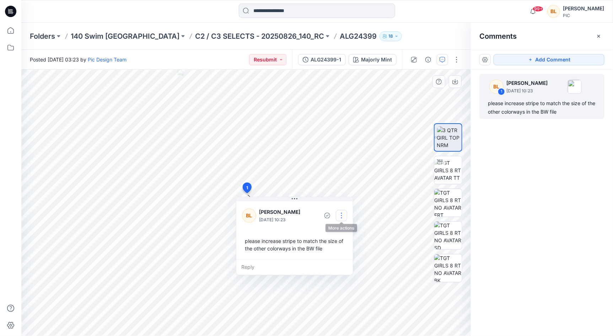
click at [340, 218] on button "button" at bounding box center [341, 215] width 11 height 11
click at [347, 248] on p "Delete thread" at bounding box center [343, 251] width 32 height 7
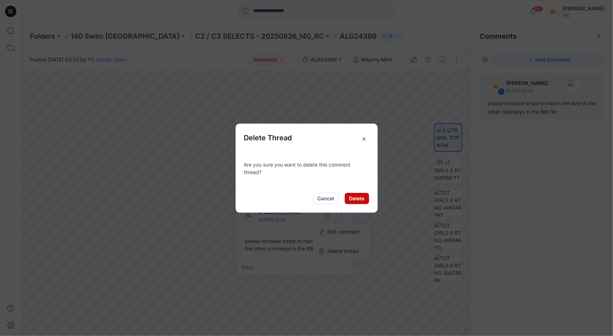
click at [357, 198] on button "Delete" at bounding box center [357, 198] width 25 height 11
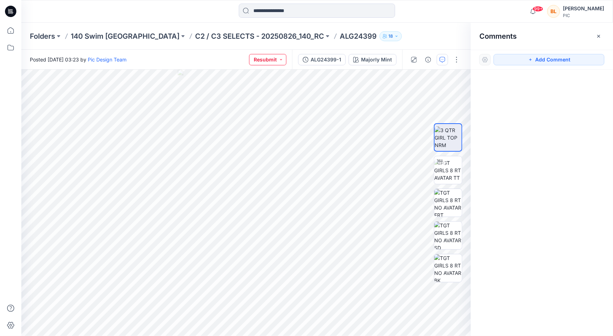
click at [268, 60] on button "Resubmit" at bounding box center [267, 59] width 37 height 11
click at [258, 90] on p "Accepted" at bounding box center [249, 92] width 23 height 9
click at [195, 38] on p "C2 / C3 SELECTS - 20250826_140_RC" at bounding box center [259, 36] width 129 height 10
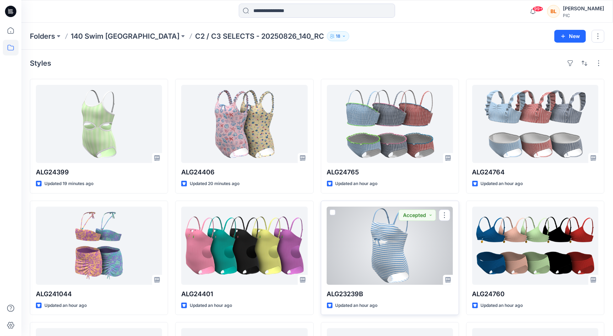
scroll to position [3, 0]
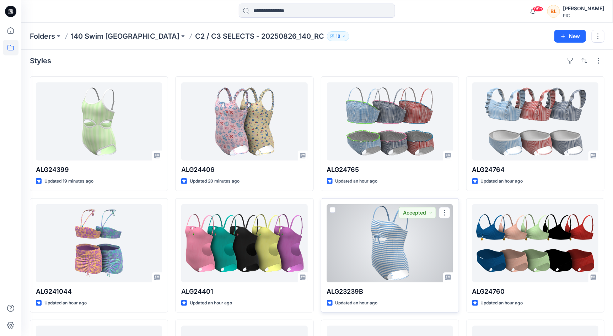
click at [395, 256] on div at bounding box center [390, 243] width 126 height 78
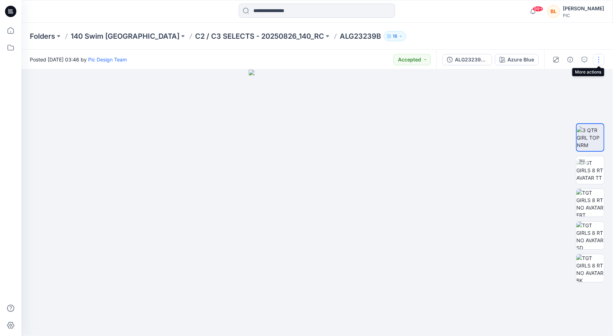
click at [598, 62] on button "button" at bounding box center [598, 59] width 11 height 11
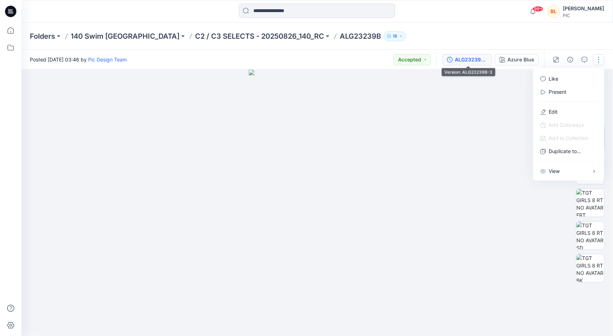
click at [480, 57] on div "ALG23239B-3" at bounding box center [471, 60] width 33 height 8
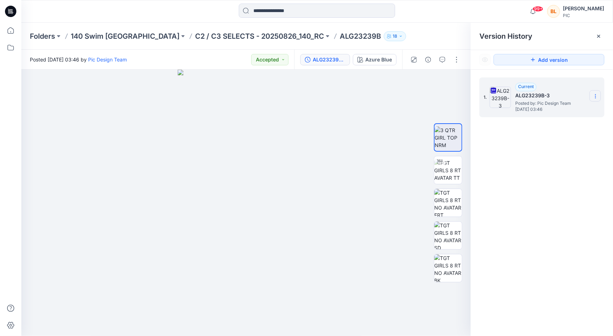
click at [593, 96] on icon at bounding box center [596, 96] width 6 height 6
click at [559, 113] on span "Download Source BW File" at bounding box center [559, 110] width 59 height 9
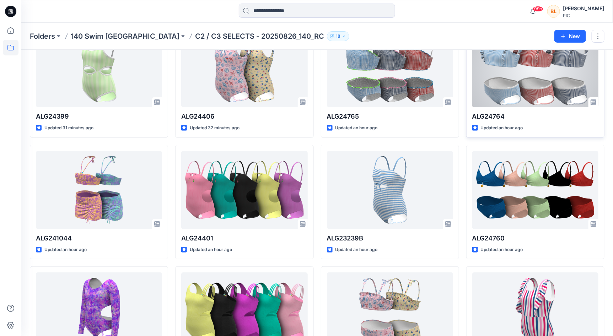
scroll to position [57, 0]
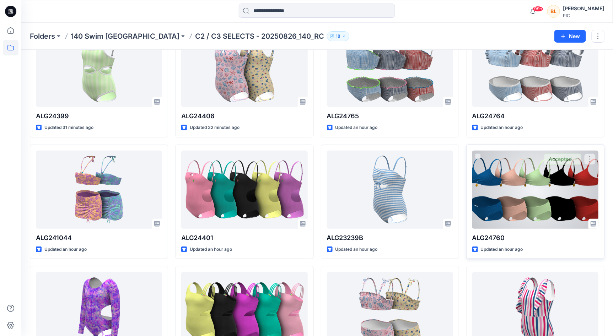
click at [539, 148] on div "ALG24760 Updated an hour ago Accepted" at bounding box center [535, 202] width 138 height 115
click at [566, 197] on div at bounding box center [535, 190] width 126 height 78
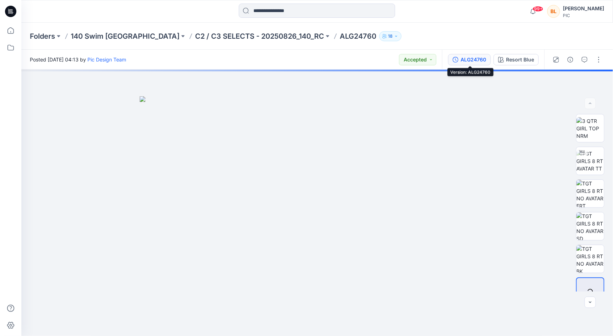
click at [478, 60] on div "ALG24760" at bounding box center [474, 60] width 26 height 8
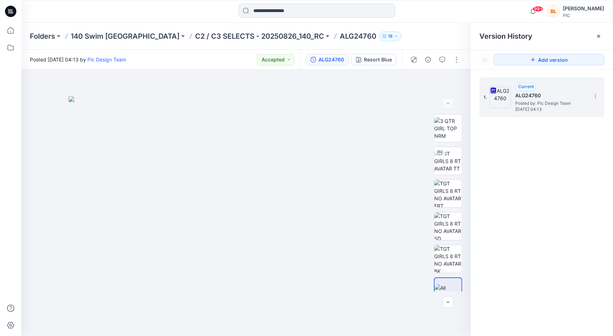
click at [596, 102] on div "1. Current ALG24760 Posted by: Pic Design Team Tuesday, September 02, 2025 04:13" at bounding box center [542, 97] width 125 height 40
click at [596, 98] on icon at bounding box center [595, 98] width 0 height 0
click at [531, 112] on span "Download Source BW File" at bounding box center [559, 110] width 59 height 9
click at [236, 34] on p "C2 / C3 SELECTS - 20250826_140_RC" at bounding box center [259, 36] width 129 height 10
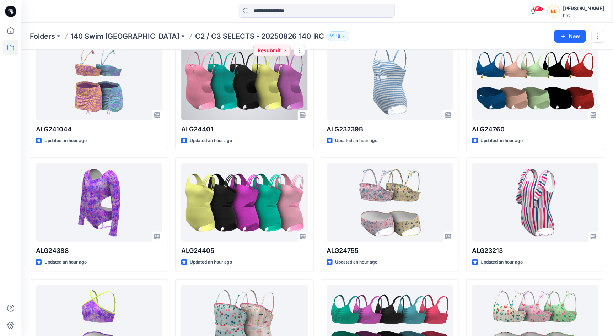
scroll to position [178, 0]
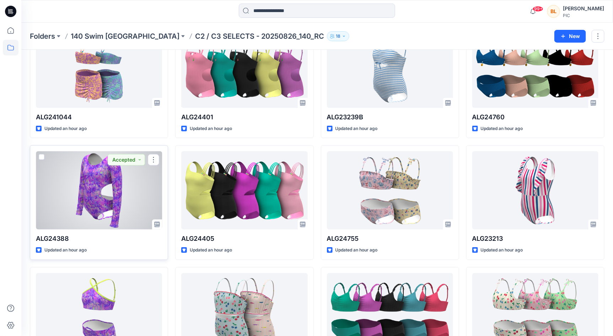
click at [116, 199] on div at bounding box center [99, 190] width 126 height 78
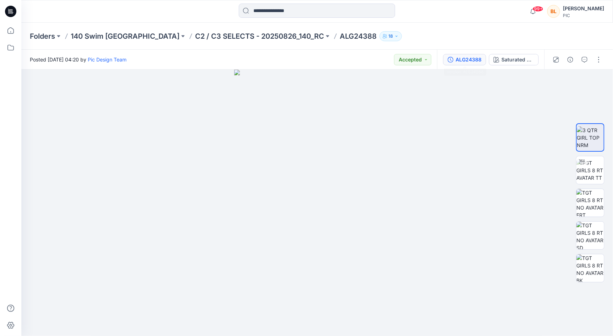
click at [453, 57] on icon "button" at bounding box center [451, 60] width 6 height 6
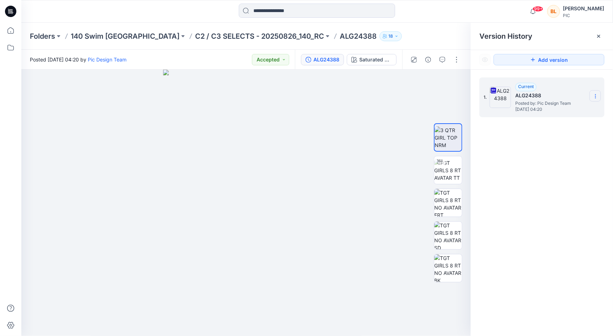
click at [595, 93] on section at bounding box center [595, 95] width 11 height 11
click at [534, 112] on span "Download Source BW File" at bounding box center [559, 110] width 59 height 9
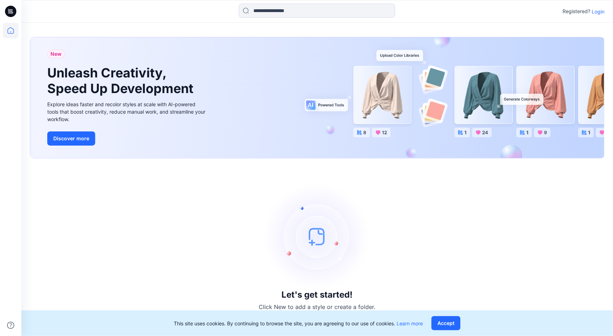
click at [596, 14] on p "Login" at bounding box center [598, 11] width 13 height 7
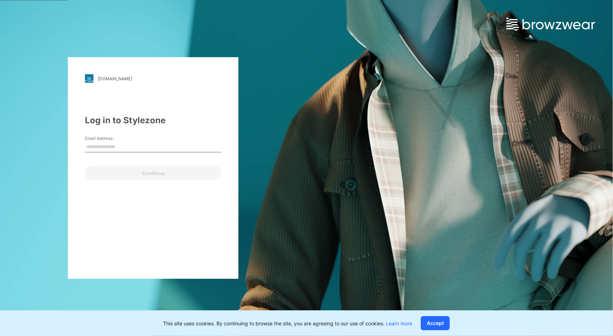
type input "**********"
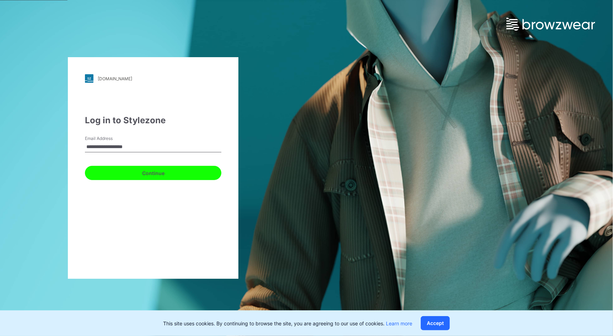
click at [153, 176] on button "Continue" at bounding box center [153, 173] width 137 height 14
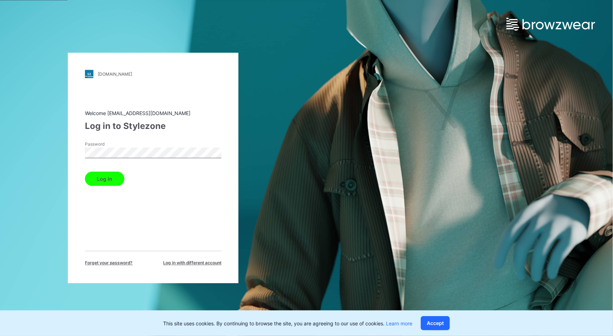
click at [109, 174] on button "Log in" at bounding box center [104, 179] width 39 height 14
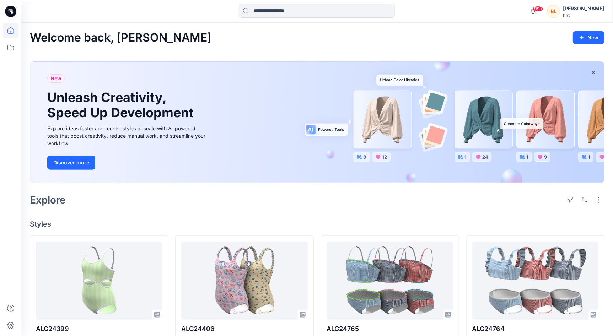
click at [5, 39] on div at bounding box center [11, 180] width 16 height 314
click at [7, 43] on icon at bounding box center [11, 48] width 16 height 16
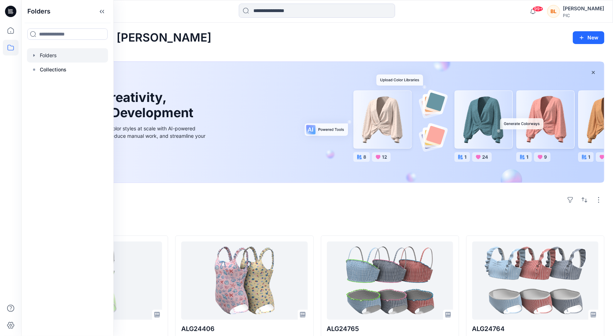
click at [56, 57] on div at bounding box center [67, 55] width 81 height 14
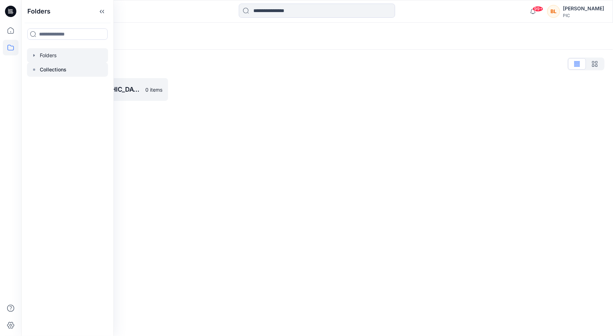
click at [57, 71] on p "Collections" at bounding box center [53, 69] width 27 height 9
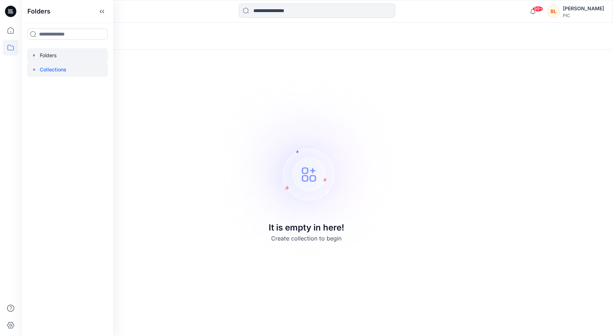
click at [49, 61] on div at bounding box center [67, 55] width 81 height 14
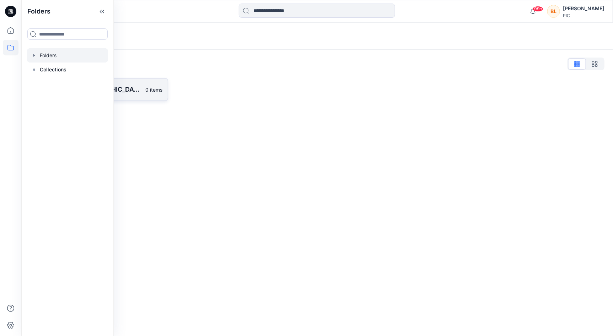
click at [124, 84] on link "140 Swim USA 0 items" at bounding box center [99, 89] width 138 height 23
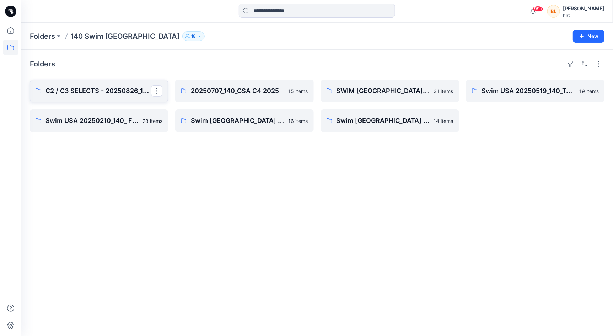
click at [122, 85] on link "C2 / C3 SELECTS - 20250826_140_RC" at bounding box center [99, 91] width 138 height 23
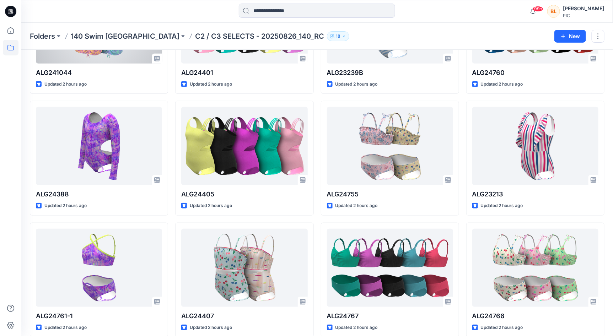
scroll to position [242, 0]
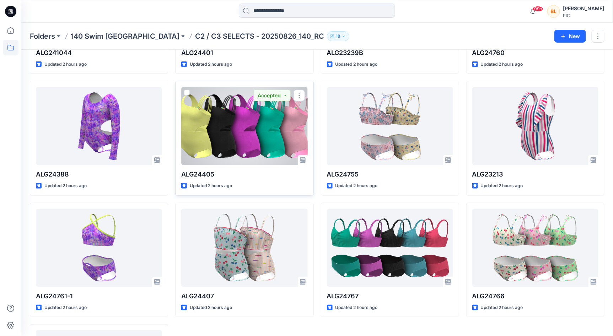
click at [253, 121] on div at bounding box center [244, 126] width 126 height 78
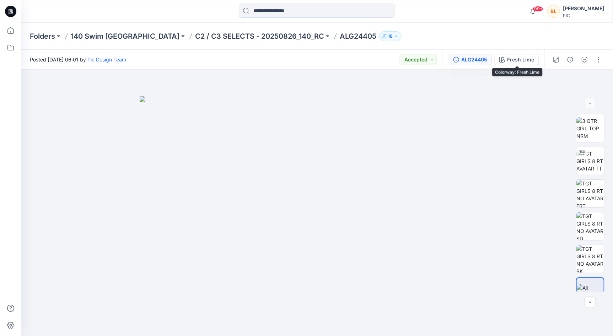
click at [473, 57] on div "ALG24405" at bounding box center [474, 60] width 26 height 8
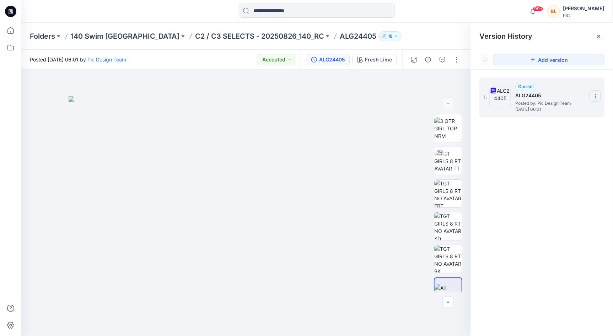
click at [597, 95] on icon at bounding box center [596, 96] width 6 height 6
click at [550, 113] on span "Download Source BW File" at bounding box center [559, 110] width 59 height 9
